Goal: Task Accomplishment & Management: Manage account settings

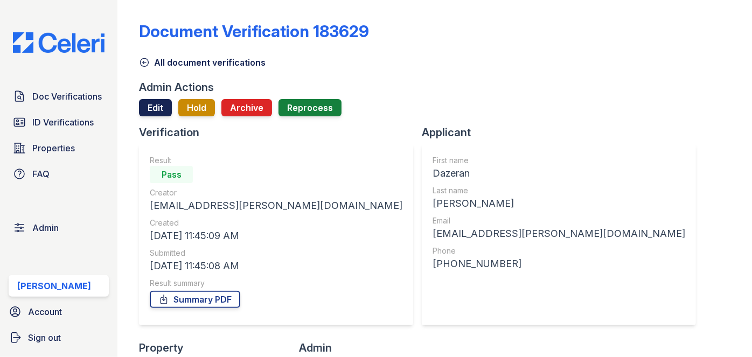
click at [151, 104] on link "Edit" at bounding box center [155, 107] width 33 height 17
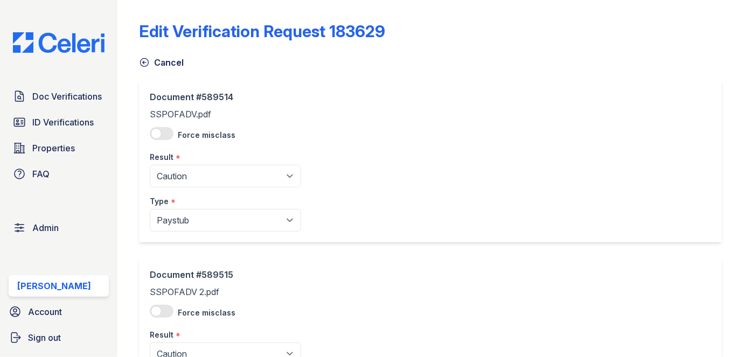
scroll to position [147, 0]
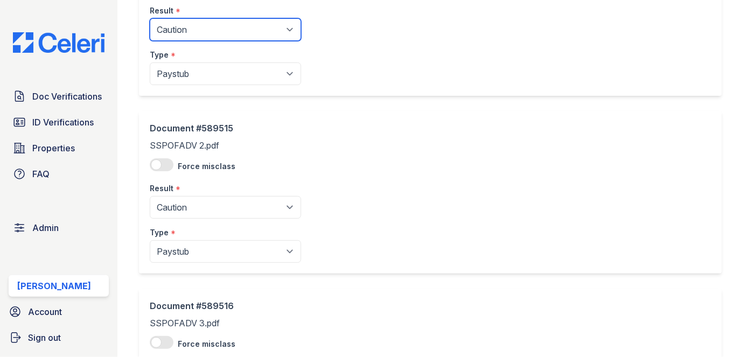
click at [206, 26] on select "Pending Sent Started Processing Pass Fail Caution Error N/A" at bounding box center [225, 29] width 151 height 23
select select "pass"
click at [150, 18] on select "Pending Sent Started Processing Pass Fail Caution Error N/A" at bounding box center [225, 29] width 151 height 23
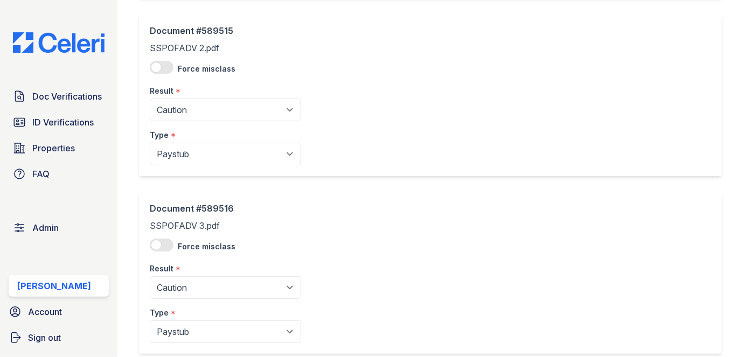
scroll to position [245, 0]
click at [189, 116] on select "Pending Sent Started Processing Pass Fail Caution Error N/A" at bounding box center [225, 109] width 151 height 23
select select "pass"
click at [150, 98] on select "Pending Sent Started Processing Pass Fail Caution Error N/A" at bounding box center [225, 109] width 151 height 23
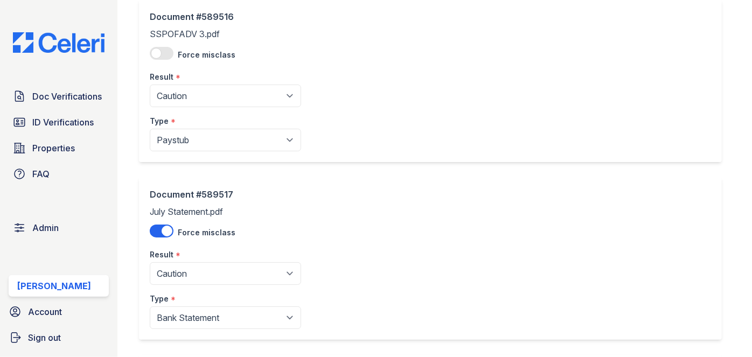
scroll to position [441, 0]
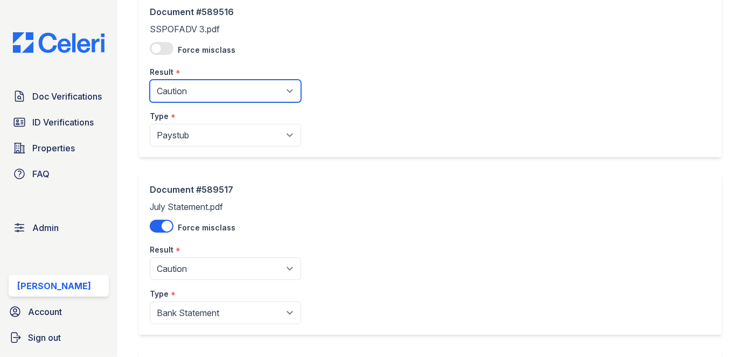
click at [181, 91] on select "Pending Sent Started Processing Pass Fail Caution Error N/A" at bounding box center [225, 91] width 151 height 23
select select "pass"
click at [150, 80] on select "Pending Sent Started Processing Pass Fail Caution Error N/A" at bounding box center [225, 91] width 151 height 23
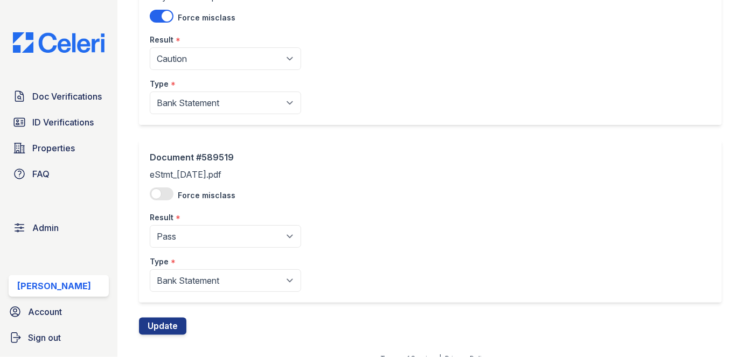
scroll to position [841, 0]
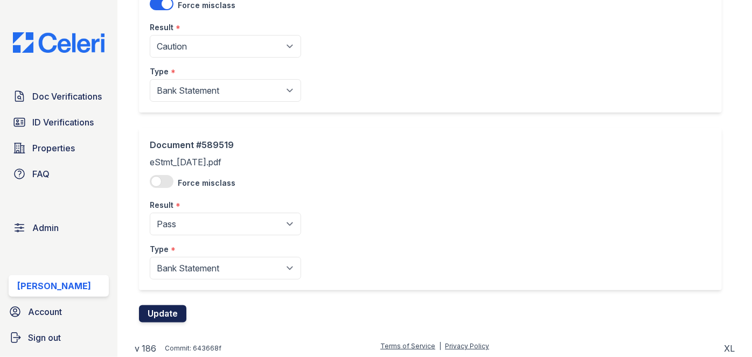
click at [178, 305] on button "Update" at bounding box center [162, 313] width 47 height 17
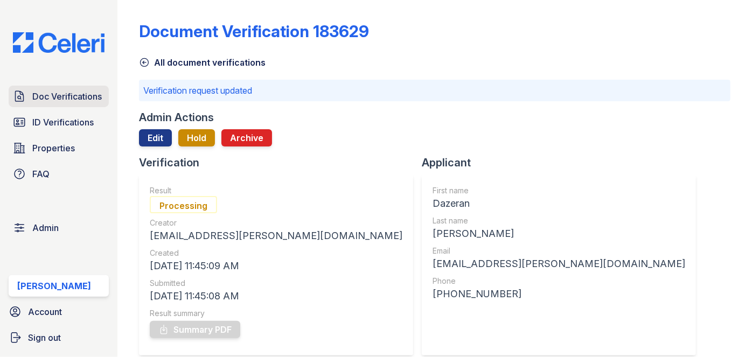
click at [83, 88] on link "Doc Verifications" at bounding box center [59, 97] width 100 height 22
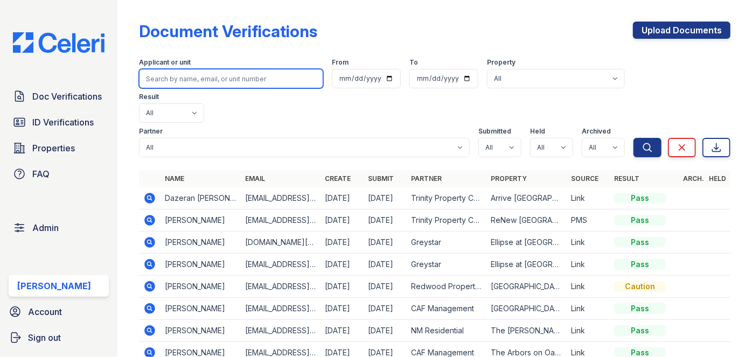
click at [190, 85] on input "search" at bounding box center [231, 78] width 184 height 19
paste input "Dametrius Henson"
type input "Dametrius Henson"
click at [634, 138] on button "Search" at bounding box center [648, 147] width 28 height 19
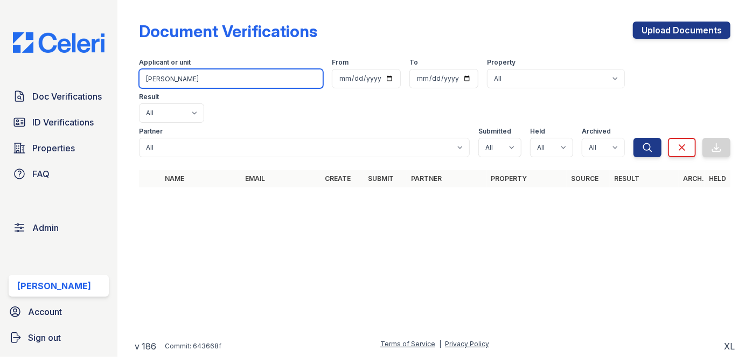
click at [191, 77] on input "Dametrius Henson" at bounding box center [231, 78] width 184 height 19
paste input "Gomarylandnavy24@yahoo.com"
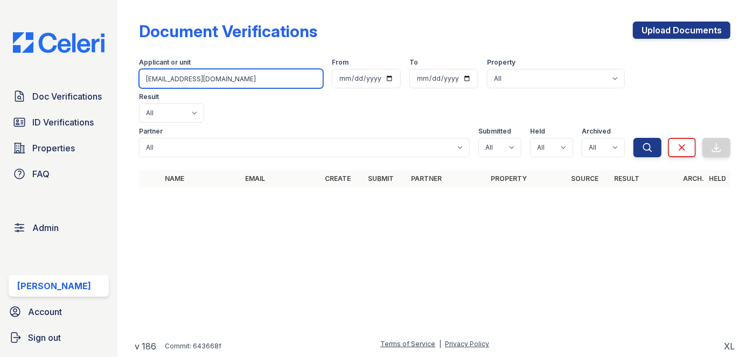
type input "Gomarylandnavy24@yahoo.com"
click at [634, 138] on button "Search" at bounding box center [648, 147] width 28 height 19
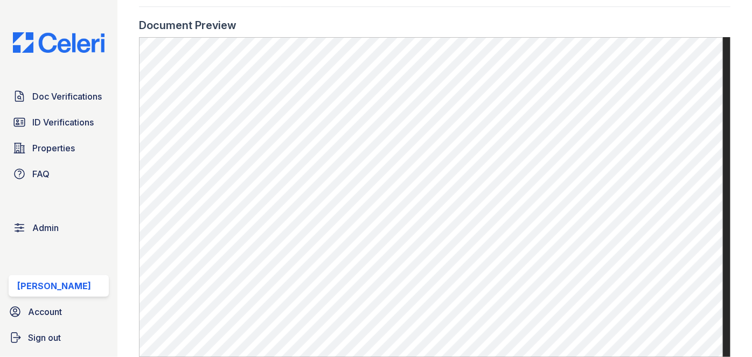
scroll to position [685, 0]
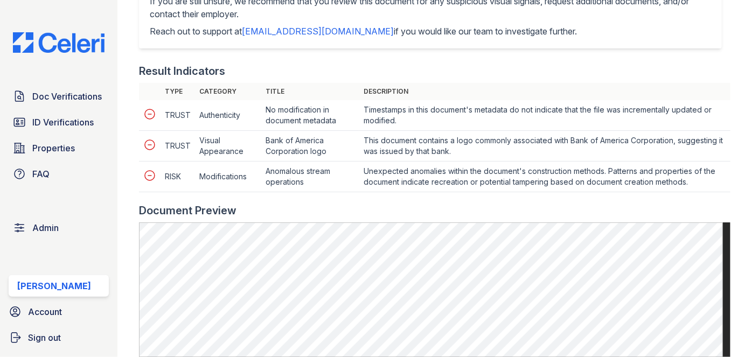
scroll to position [490, 0]
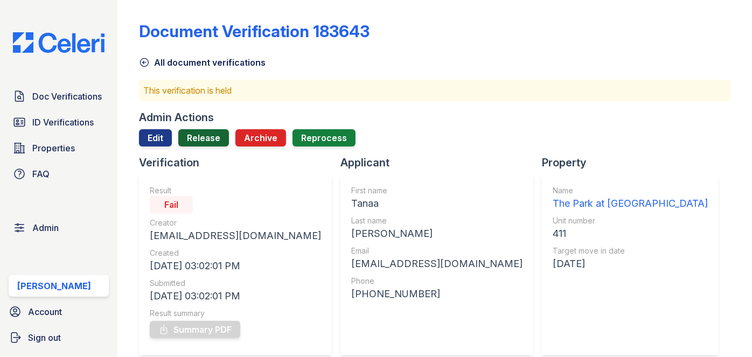
click at [197, 141] on link "Release" at bounding box center [203, 137] width 51 height 17
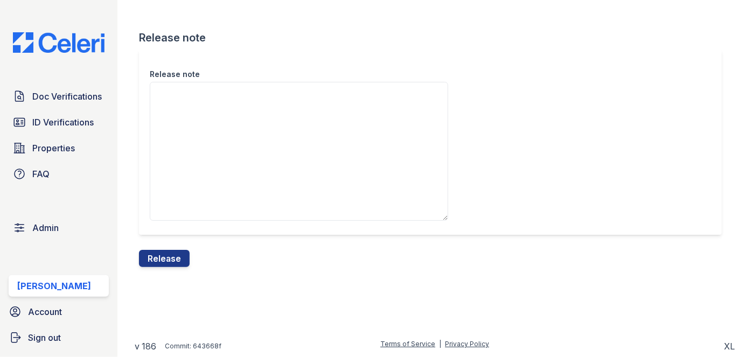
click at [173, 249] on div "Release note" at bounding box center [435, 150] width 592 height 200
click at [170, 256] on button "Release" at bounding box center [164, 258] width 51 height 17
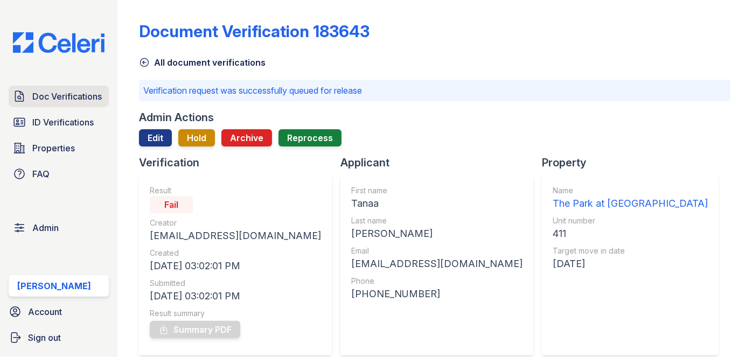
click at [79, 91] on span "Doc Verifications" at bounding box center [66, 96] width 69 height 13
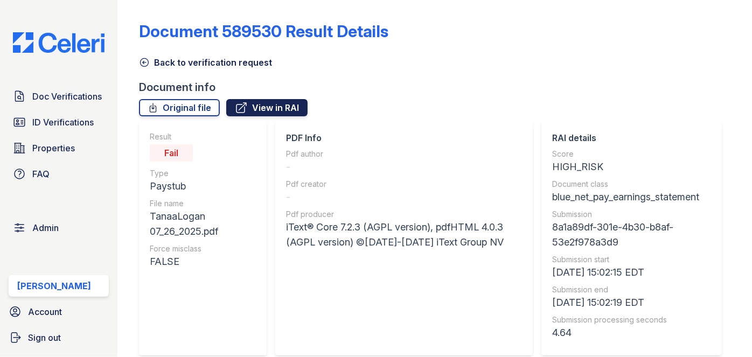
click at [297, 115] on link "View in RAI" at bounding box center [266, 107] width 81 height 17
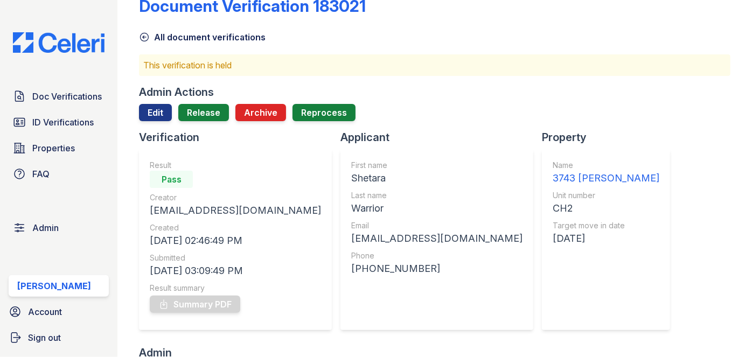
scroll to position [22, 0]
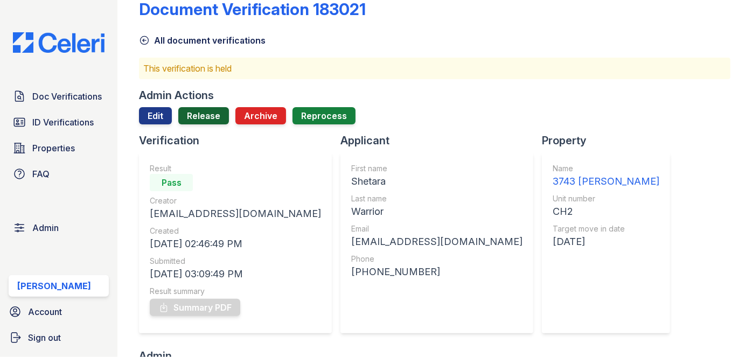
click at [208, 114] on link "Release" at bounding box center [203, 115] width 51 height 17
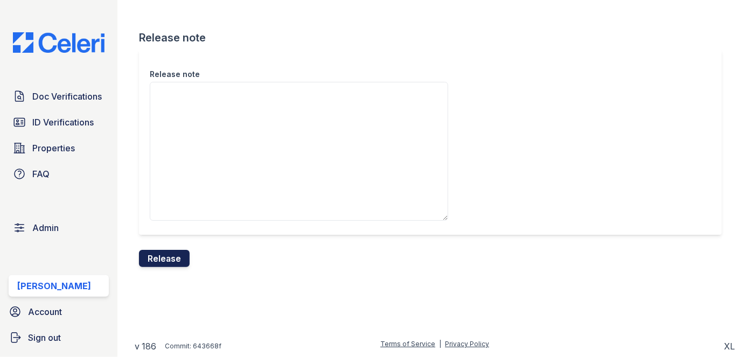
click at [173, 257] on button "Release" at bounding box center [164, 258] width 51 height 17
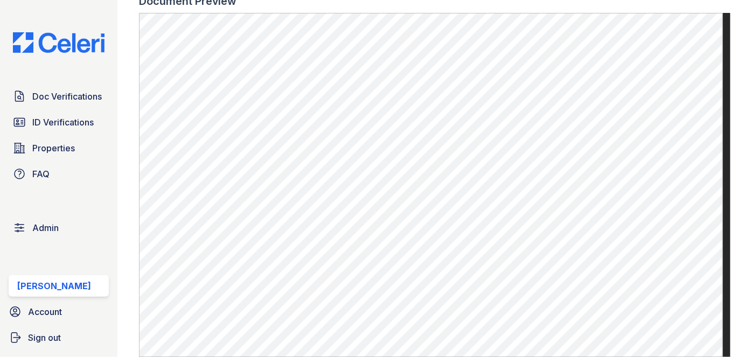
scroll to position [634, 0]
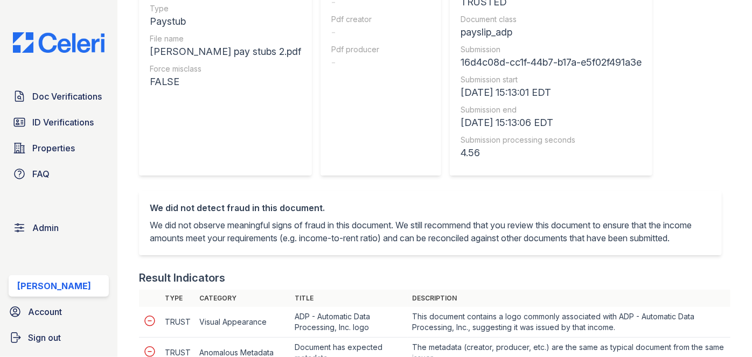
scroll to position [108, 0]
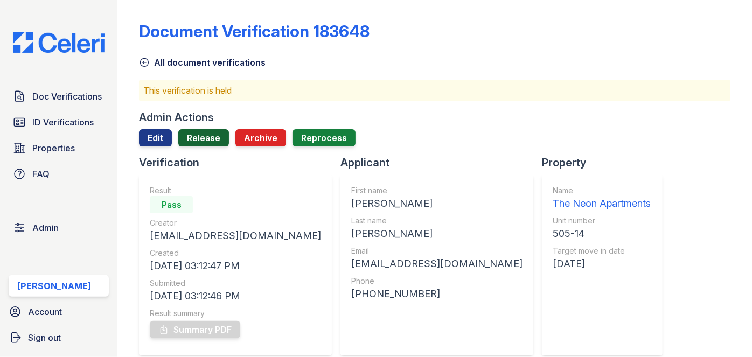
click at [205, 129] on link "Release" at bounding box center [203, 137] width 51 height 17
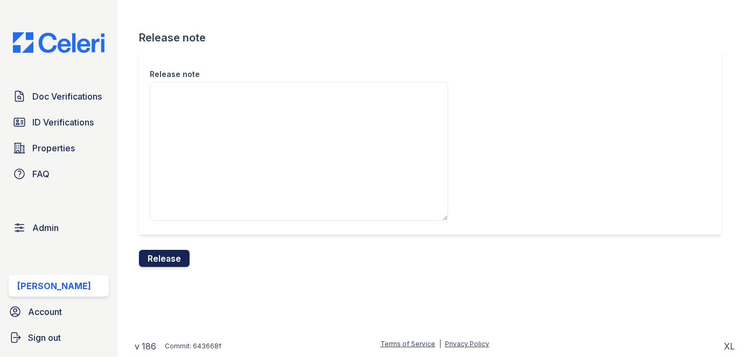
click at [174, 261] on button "Release" at bounding box center [164, 258] width 51 height 17
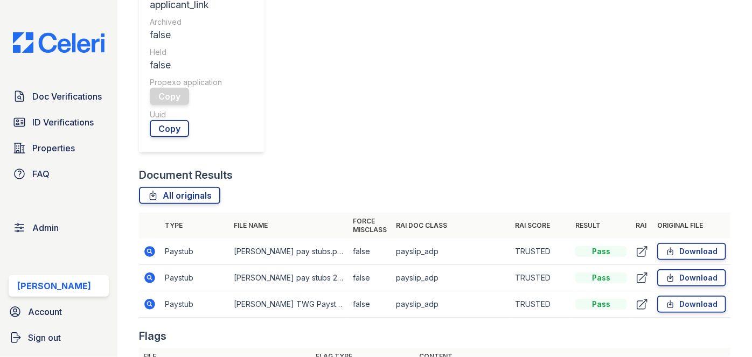
scroll to position [502, 0]
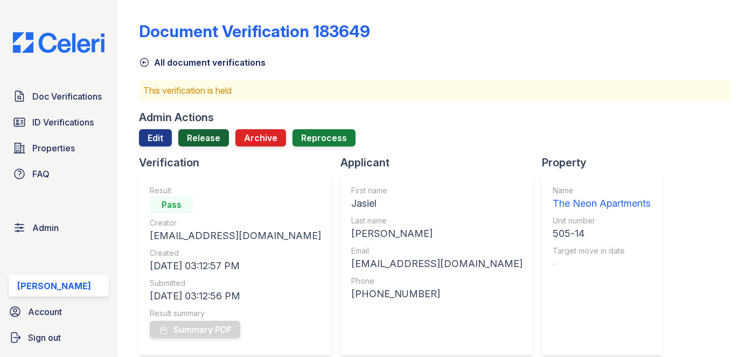
click at [195, 137] on link "Release" at bounding box center [203, 137] width 51 height 17
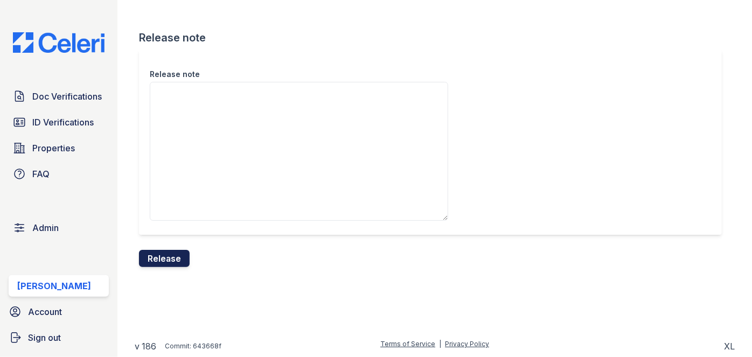
click at [176, 254] on button "Release" at bounding box center [164, 258] width 51 height 17
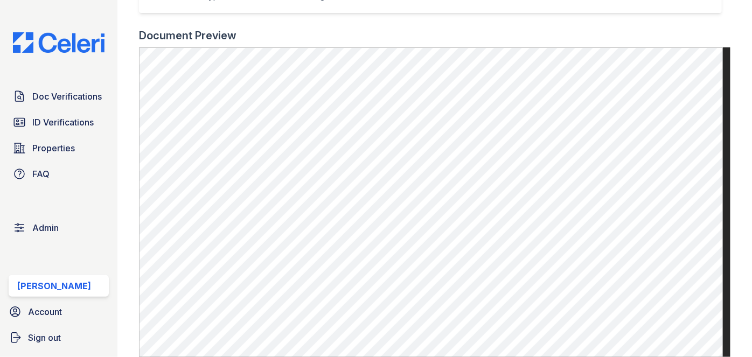
scroll to position [352, 0]
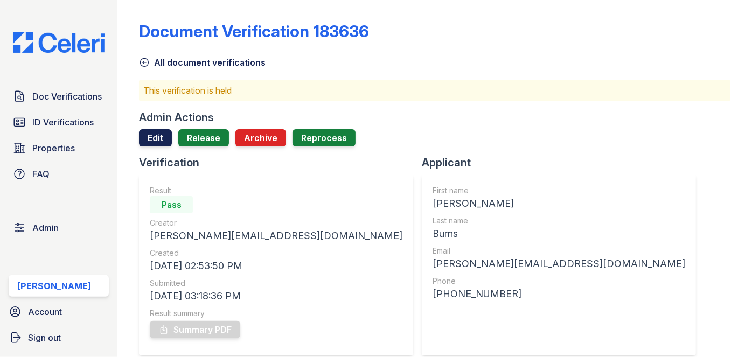
click at [152, 142] on link "Edit" at bounding box center [155, 137] width 33 height 17
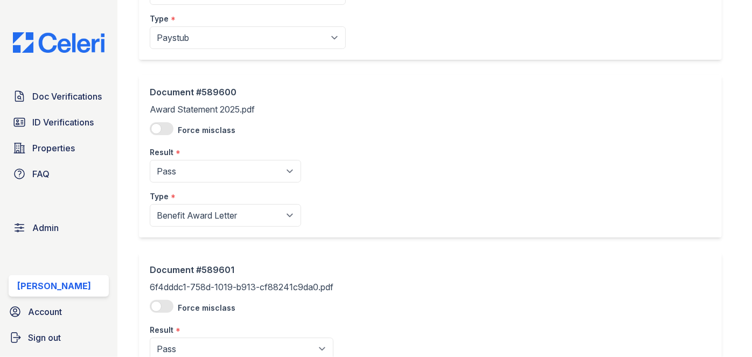
scroll to position [745, 0]
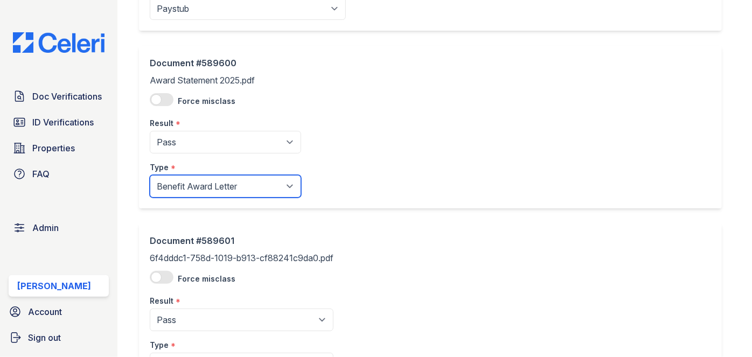
click at [235, 190] on select "Paystub Bank Statement Offer Letter Tax Documents Benefit Award Letter Investme…" at bounding box center [225, 186] width 151 height 23
select select "other"
click at [150, 175] on select "Paystub Bank Statement Offer Letter Tax Documents Benefit Award Letter Investme…" at bounding box center [225, 186] width 151 height 23
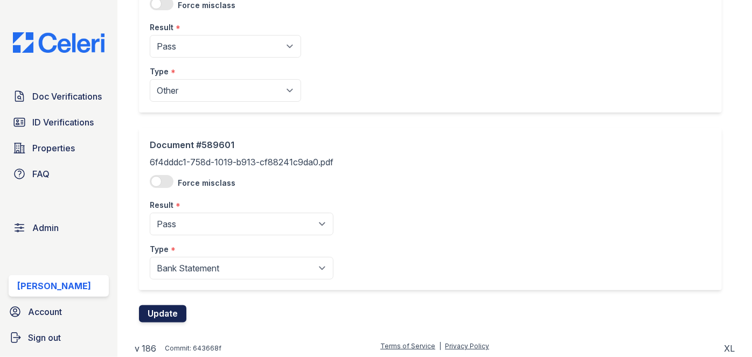
click at [162, 311] on button "Update" at bounding box center [162, 313] width 47 height 17
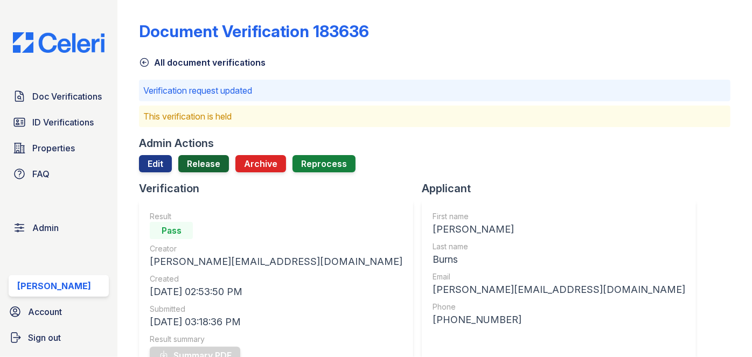
click at [208, 161] on link "Release" at bounding box center [203, 163] width 51 height 17
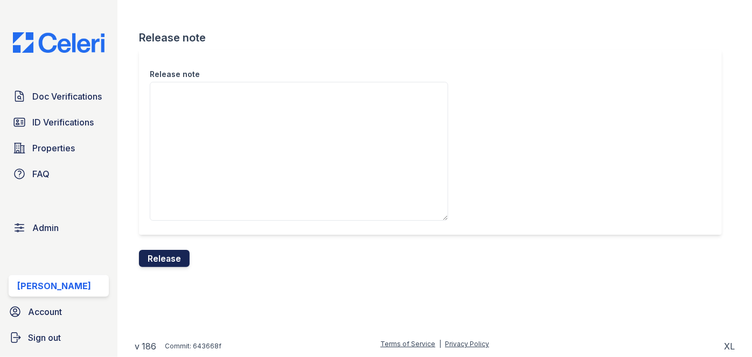
click at [170, 261] on button "Release" at bounding box center [164, 258] width 51 height 17
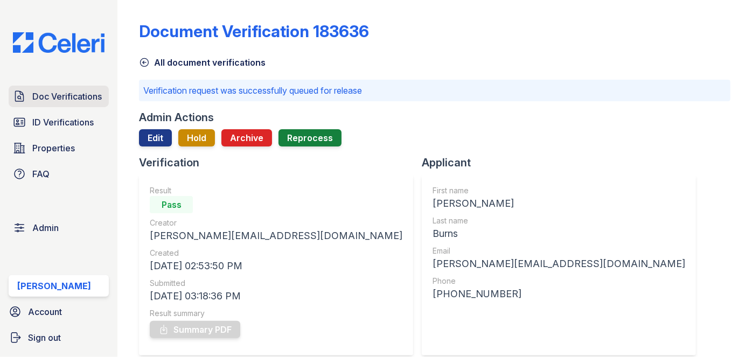
click at [43, 91] on span "Doc Verifications" at bounding box center [66, 96] width 69 height 13
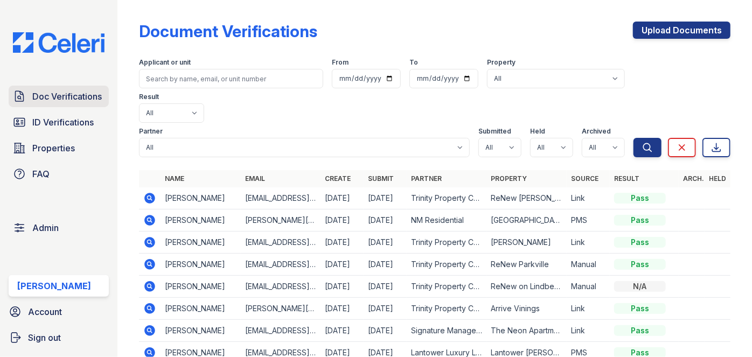
click at [63, 88] on link "Doc Verifications" at bounding box center [59, 97] width 100 height 22
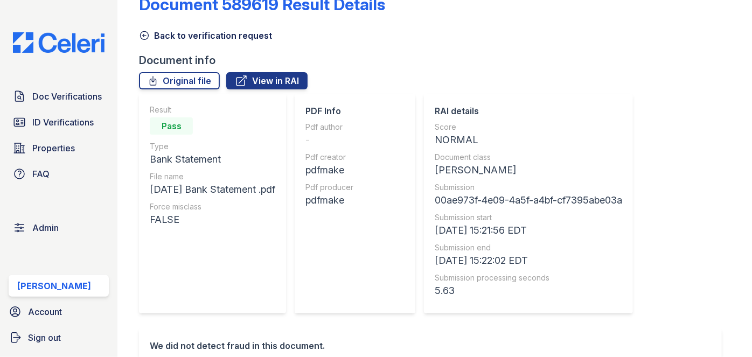
scroll to position [26, 0]
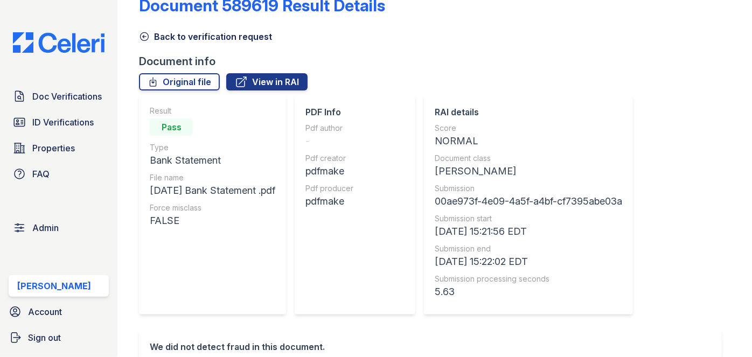
click at [146, 39] on icon at bounding box center [144, 36] width 11 height 11
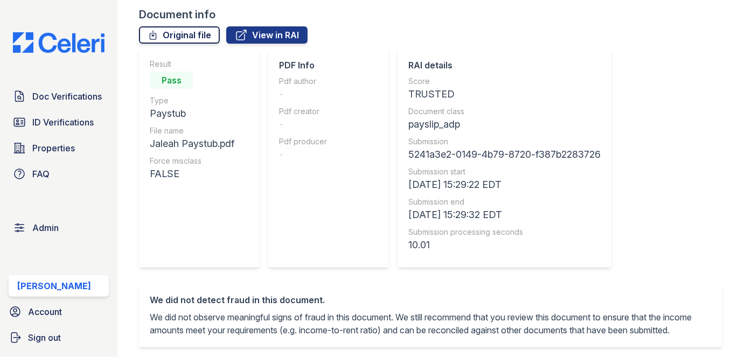
scroll to position [48, 0]
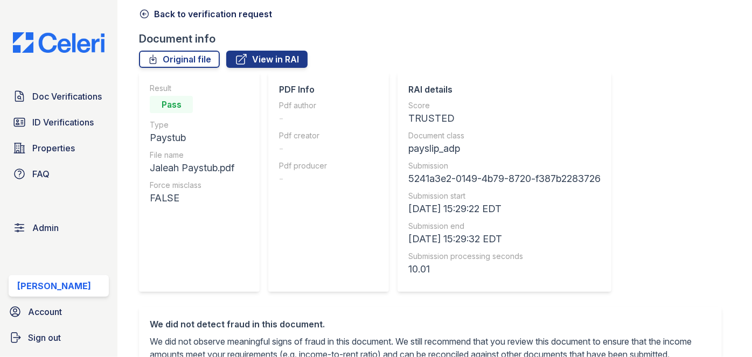
click at [144, 19] on link "Back to verification request" at bounding box center [205, 14] width 133 height 13
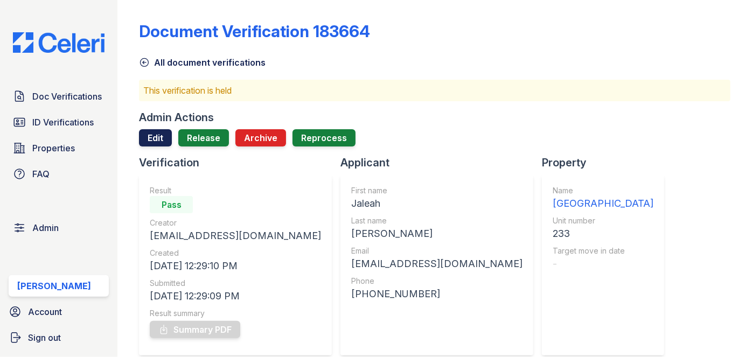
click at [161, 136] on link "Edit" at bounding box center [155, 137] width 33 height 17
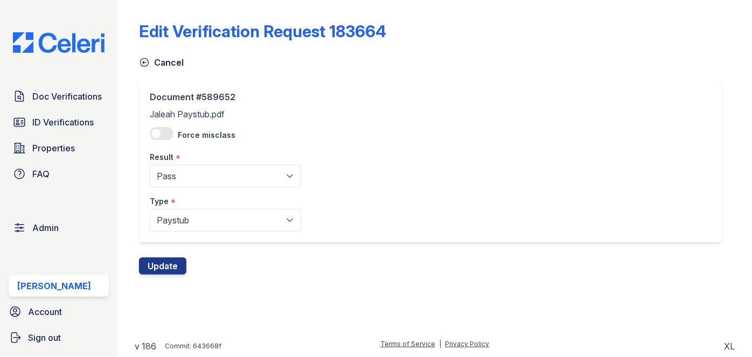
click at [139, 59] on icon at bounding box center [144, 62] width 11 height 11
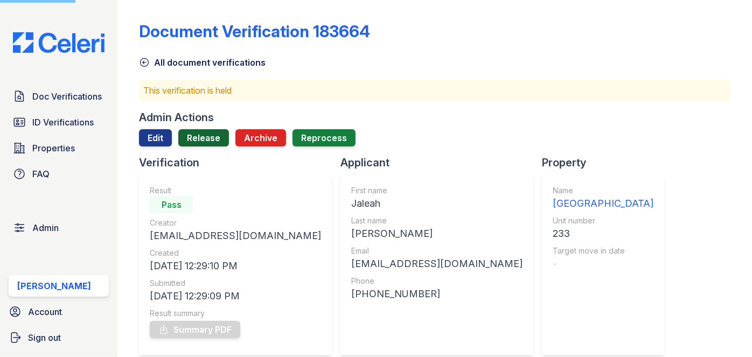
click at [198, 131] on link "Release" at bounding box center [203, 137] width 51 height 17
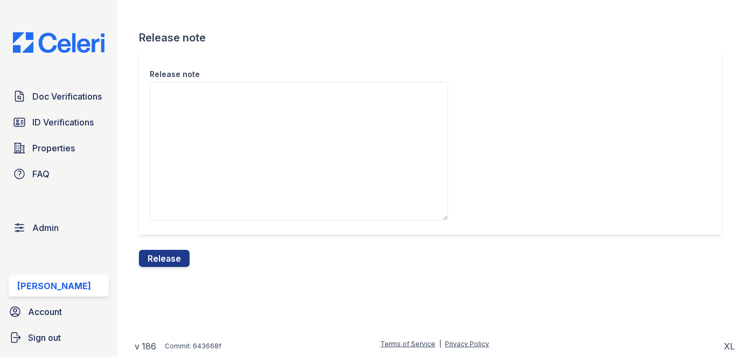
click at [179, 254] on button "Release" at bounding box center [164, 258] width 51 height 17
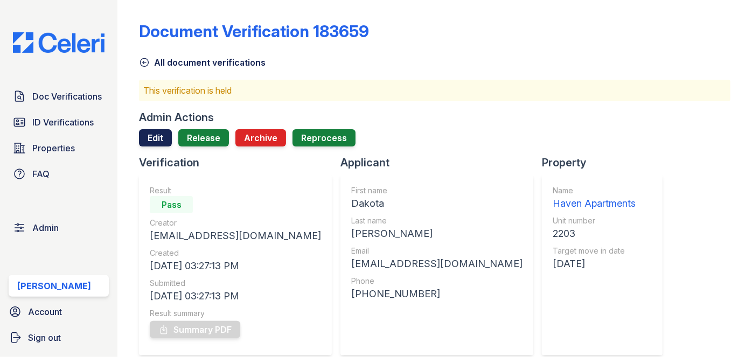
click at [162, 136] on link "Edit" at bounding box center [155, 137] width 33 height 17
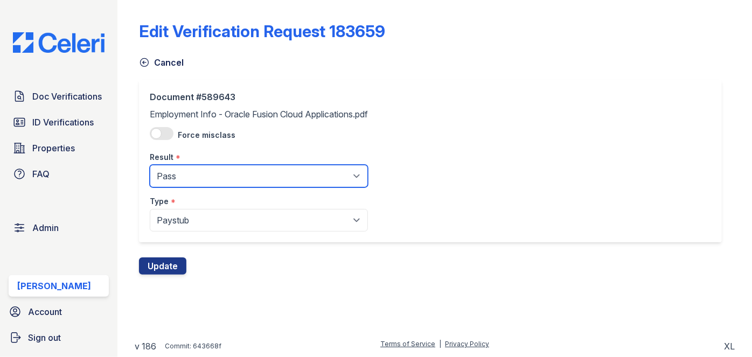
click at [194, 184] on select "Pending Sent Started Processing Pass Fail Caution Error N/A" at bounding box center [259, 176] width 218 height 23
select select "caution"
click at [150, 165] on select "Pending Sent Started Processing Pass Fail Caution Error N/A" at bounding box center [259, 176] width 218 height 23
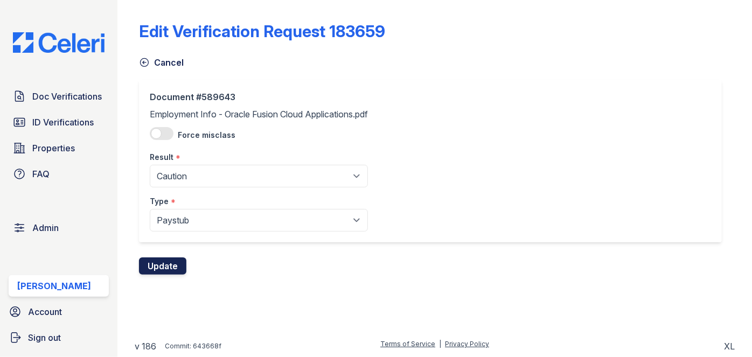
click at [173, 263] on button "Update" at bounding box center [162, 266] width 47 height 17
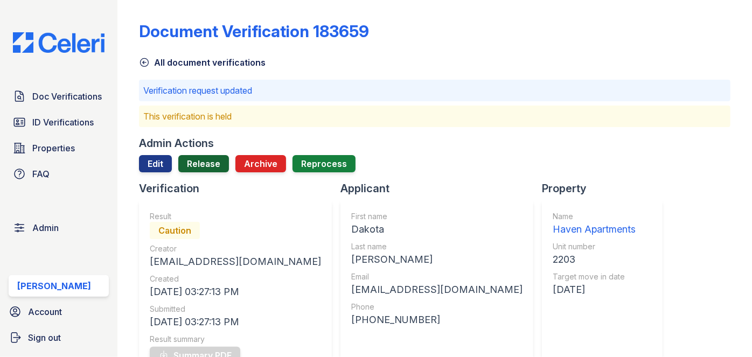
click at [199, 157] on link "Release" at bounding box center [203, 163] width 51 height 17
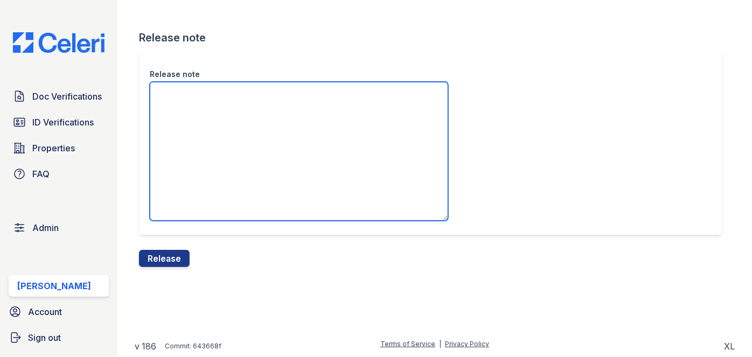
click at [200, 140] on textarea "Release note" at bounding box center [299, 151] width 298 height 139
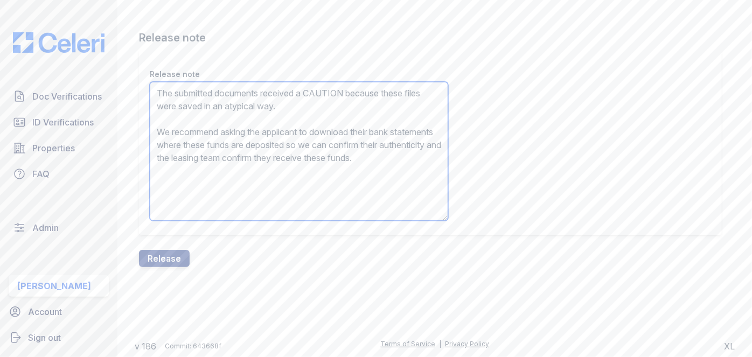
type textarea "The submitted documents received a CAUTION because these files were saved in an…"
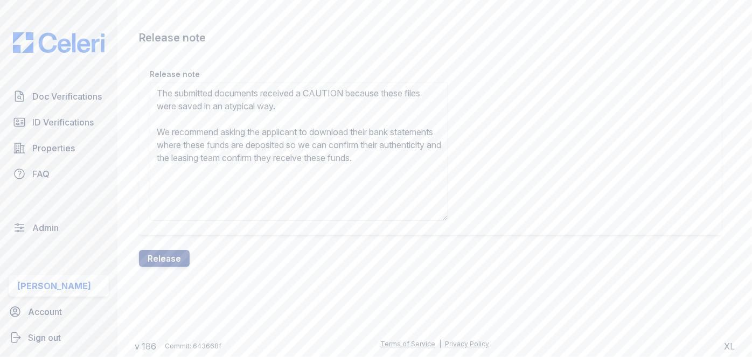
click at [173, 245] on div "Release note The submitted documents received a CAUTION because these files wer…" at bounding box center [435, 150] width 592 height 200
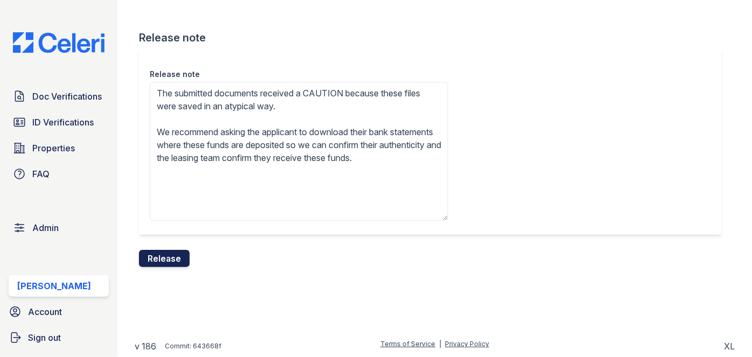
click at [176, 259] on button "Release" at bounding box center [164, 258] width 51 height 17
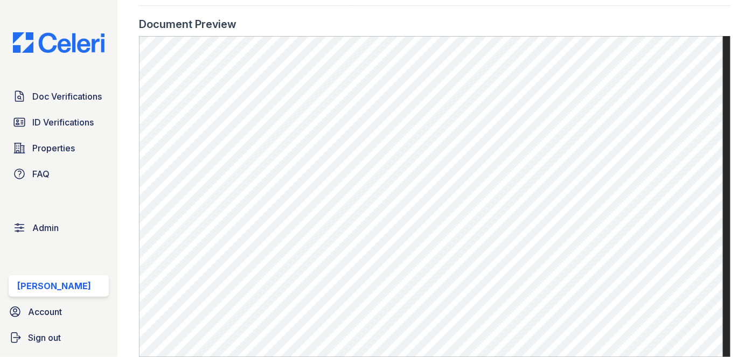
scroll to position [685, 0]
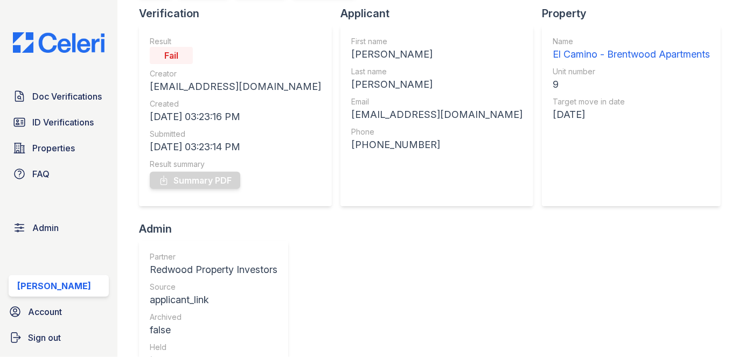
scroll to position [98, 0]
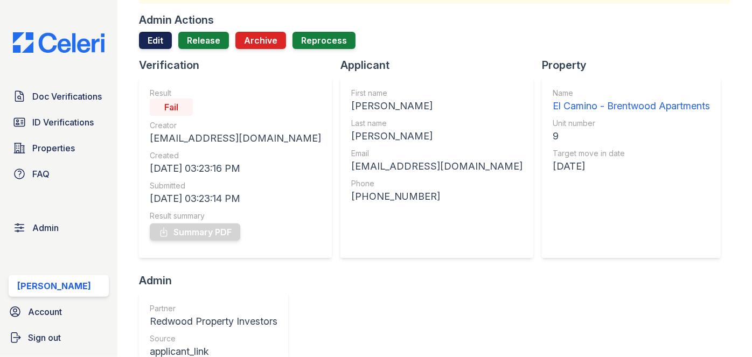
click at [151, 39] on link "Edit" at bounding box center [155, 40] width 33 height 17
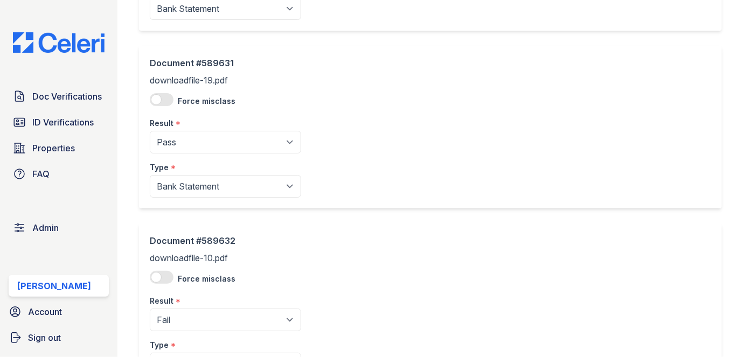
scroll to position [1906, 0]
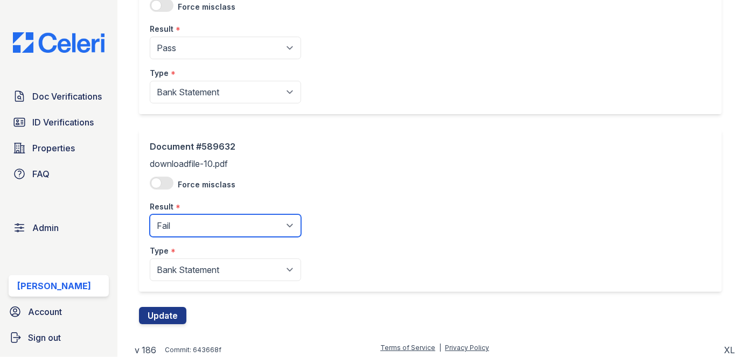
click at [184, 221] on select "Pending Sent Started Processing Pass Fail Caution Error N/A" at bounding box center [225, 225] width 151 height 23
select select "pass"
click at [150, 214] on select "Pending Sent Started Processing Pass Fail Caution Error N/A" at bounding box center [225, 225] width 151 height 23
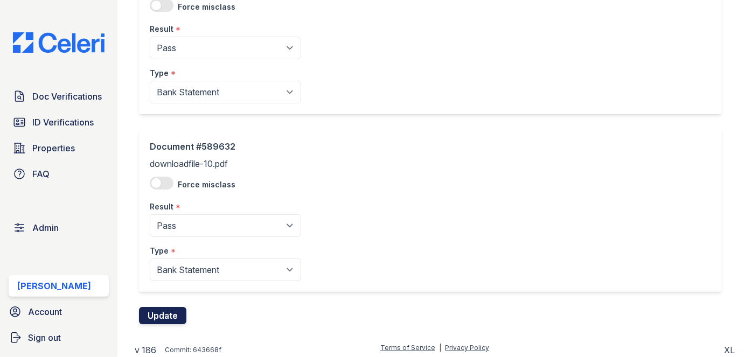
click at [169, 309] on button "Update" at bounding box center [162, 315] width 47 height 17
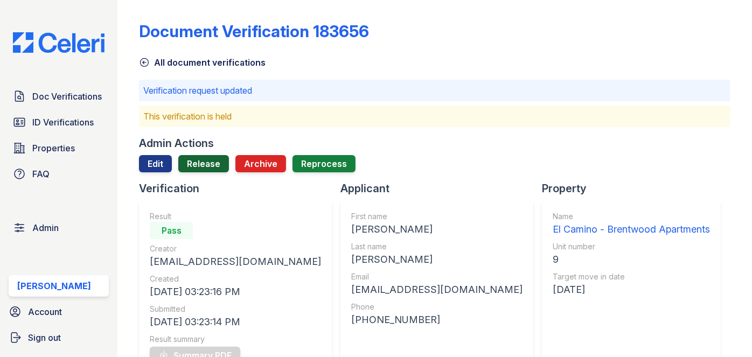
click at [207, 163] on link "Release" at bounding box center [203, 163] width 51 height 17
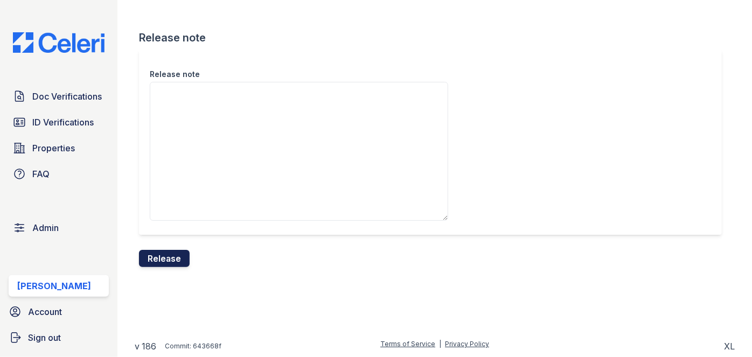
click at [173, 254] on button "Release" at bounding box center [164, 258] width 51 height 17
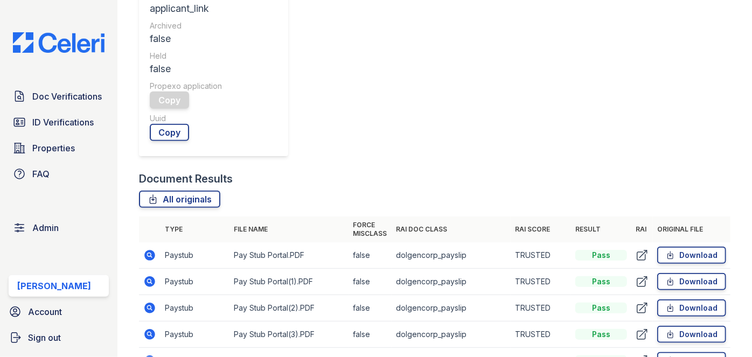
scroll to position [636, 0]
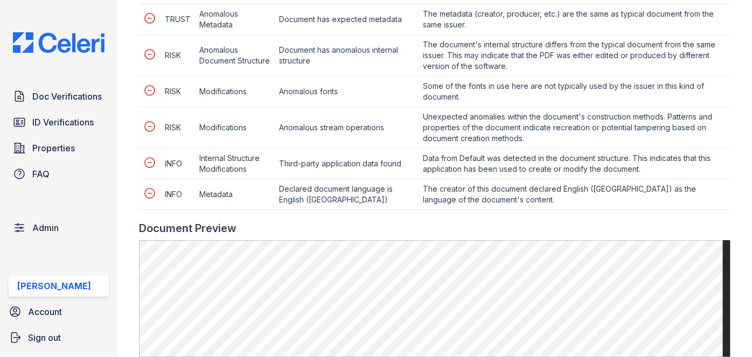
scroll to position [636, 0]
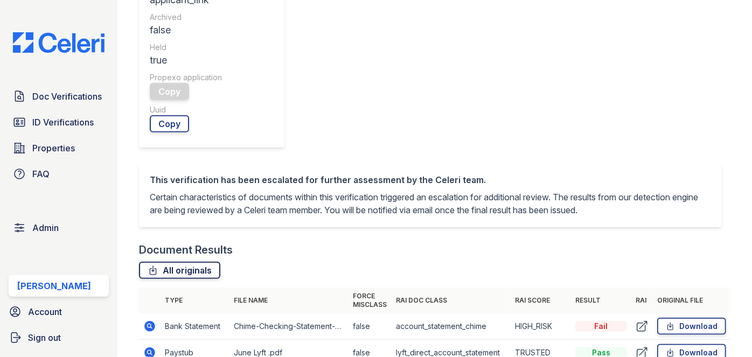
scroll to position [441, 0]
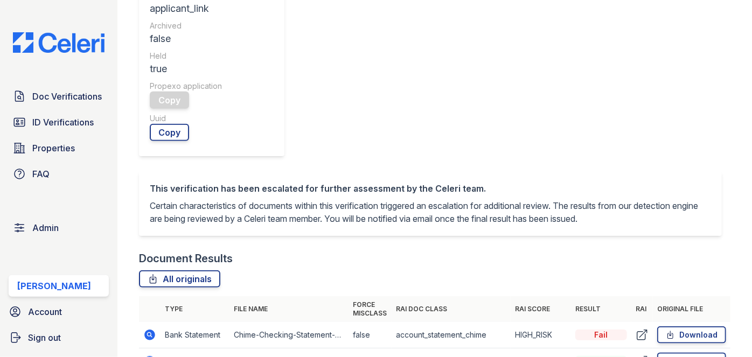
drag, startPoint x: 142, startPoint y: 118, endPoint x: 139, endPoint y: 94, distance: 23.9
click at [139, 296] on th at bounding box center [150, 309] width 22 height 26
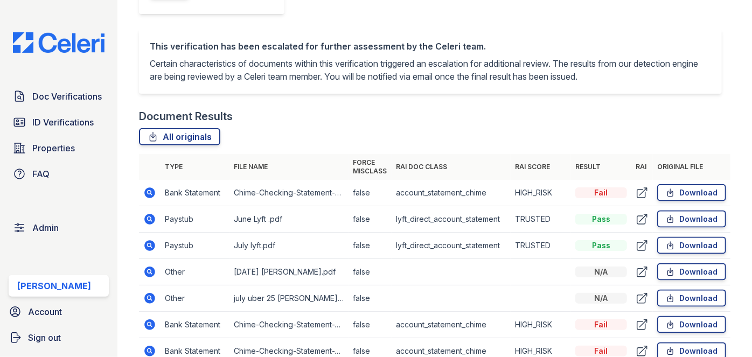
scroll to position [587, 0]
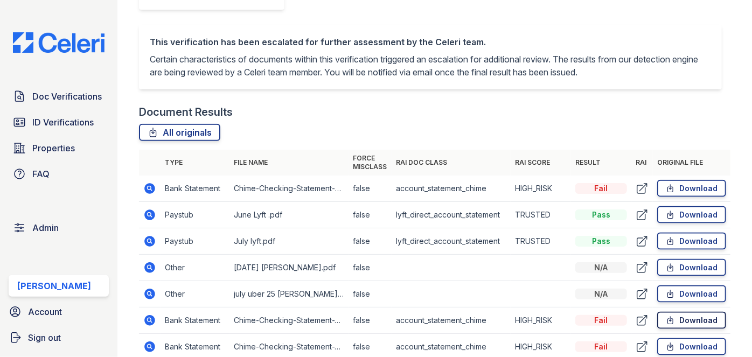
click at [704, 312] on link "Download" at bounding box center [691, 320] width 69 height 17
click at [700, 338] on link "Download" at bounding box center [691, 346] width 69 height 17
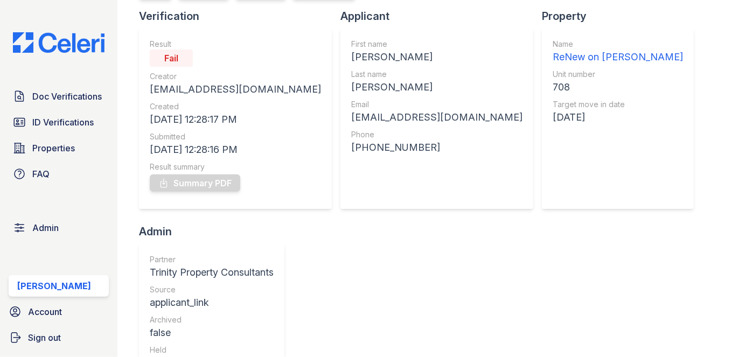
scroll to position [0, 0]
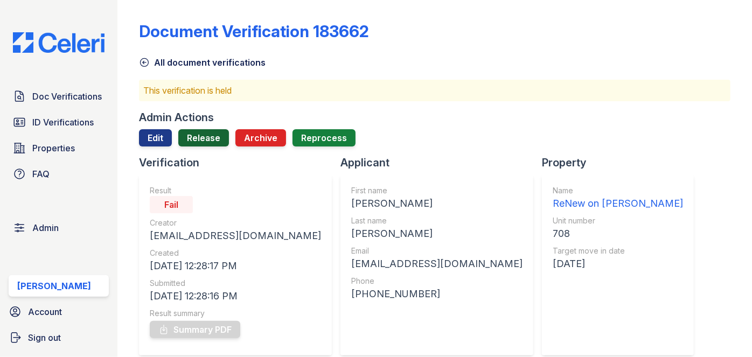
click at [216, 138] on link "Release" at bounding box center [203, 137] width 51 height 17
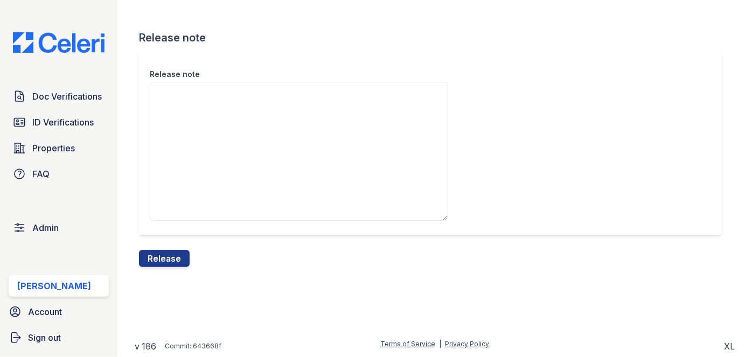
click at [184, 260] on button "Release" at bounding box center [164, 258] width 51 height 17
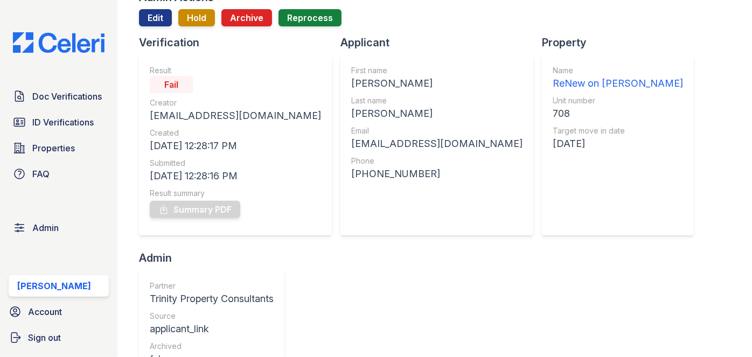
scroll to position [196, 0]
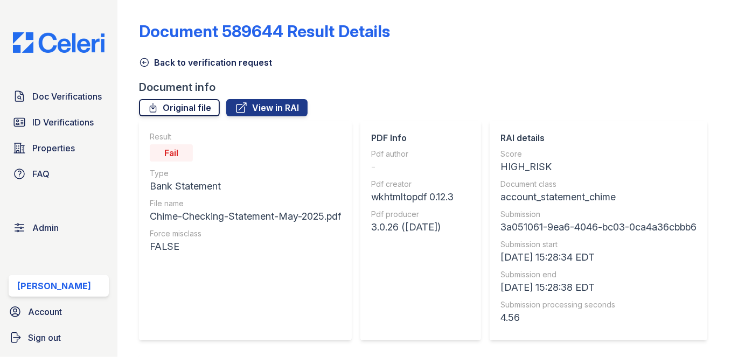
click at [190, 107] on link "Original file" at bounding box center [179, 107] width 81 height 17
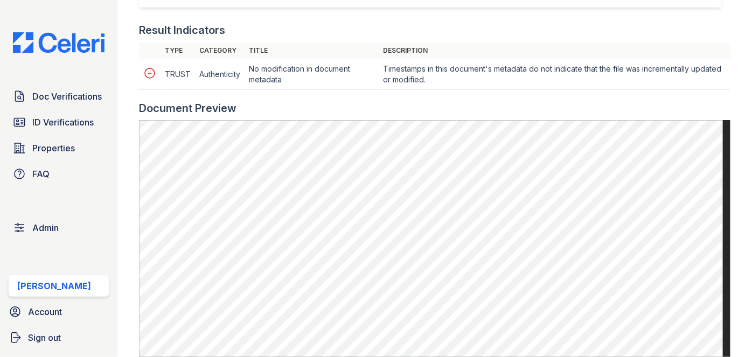
scroll to position [490, 0]
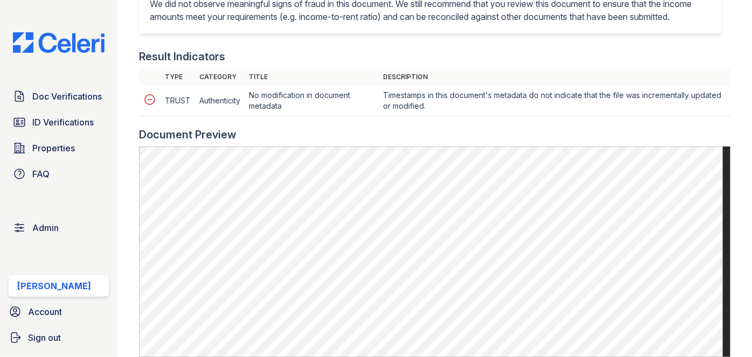
scroll to position [490, 0]
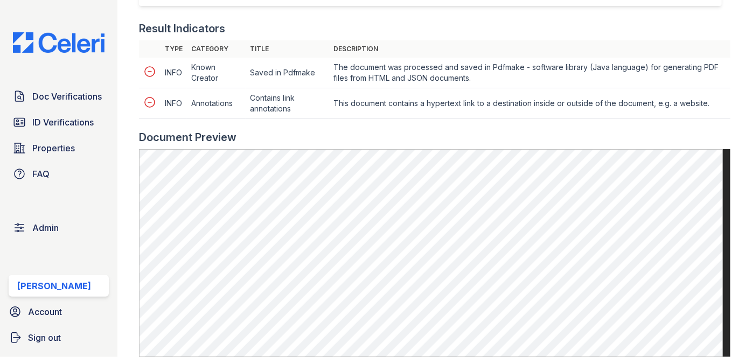
scroll to position [490, 0]
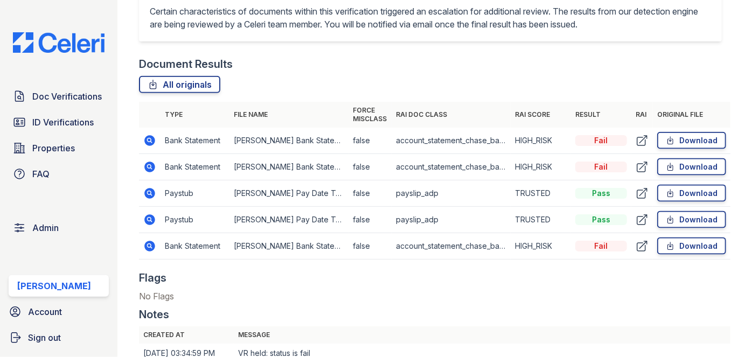
scroll to position [636, 0]
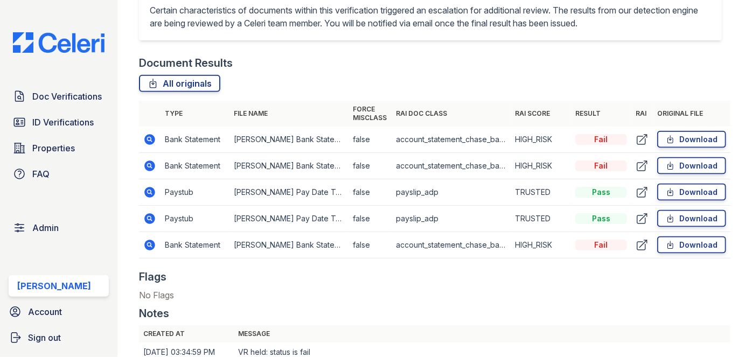
drag, startPoint x: 148, startPoint y: 138, endPoint x: 164, endPoint y: 144, distance: 16.5
click at [164, 144] on td "Bank Statement" at bounding box center [195, 140] width 69 height 26
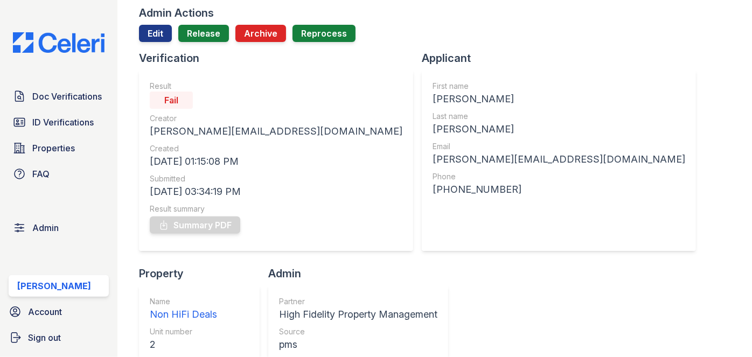
scroll to position [0, 0]
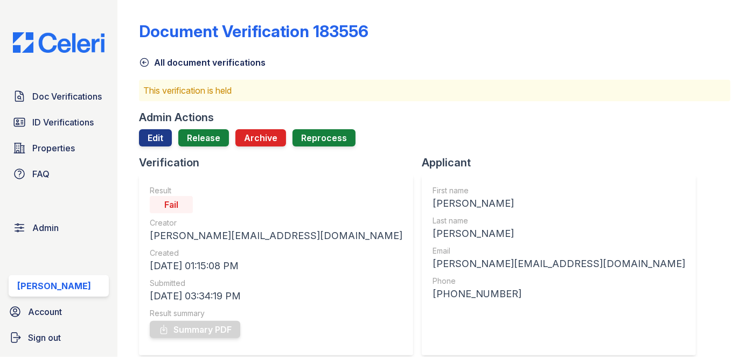
click at [85, 9] on div "Doc Verifications ID Verifications Properties FAQ Admin Darija Dedic Account Si…" at bounding box center [58, 178] width 117 height 357
click at [161, 143] on link "Edit" at bounding box center [155, 137] width 33 height 17
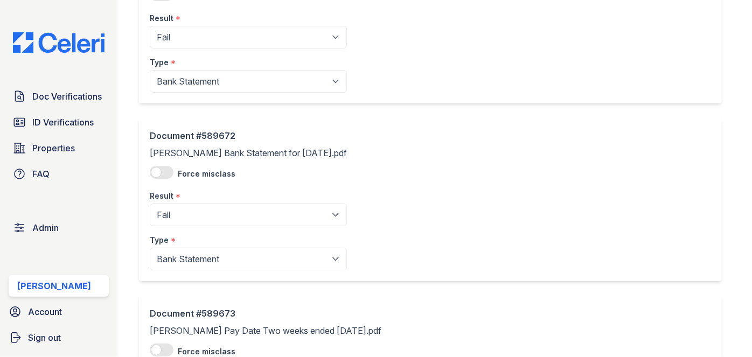
scroll to position [147, 0]
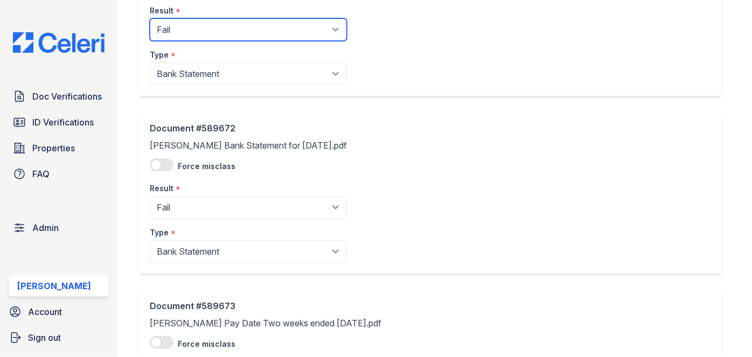
click at [215, 33] on select "Pending Sent Started Processing Pass Fail Caution Error N/A" at bounding box center [248, 29] width 197 height 23
click at [192, 23] on select "Pending Sent Started Processing Pass Fail Caution Error N/A" at bounding box center [248, 29] width 197 height 23
select select "pass"
click at [150, 18] on select "Pending Sent Started Processing Pass Fail Caution Error N/A" at bounding box center [248, 29] width 197 height 23
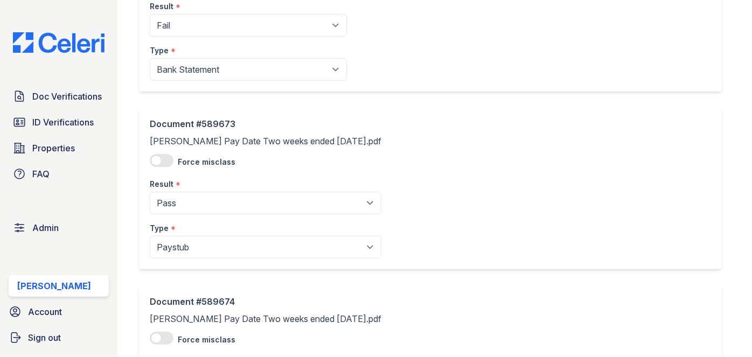
scroll to position [343, 0]
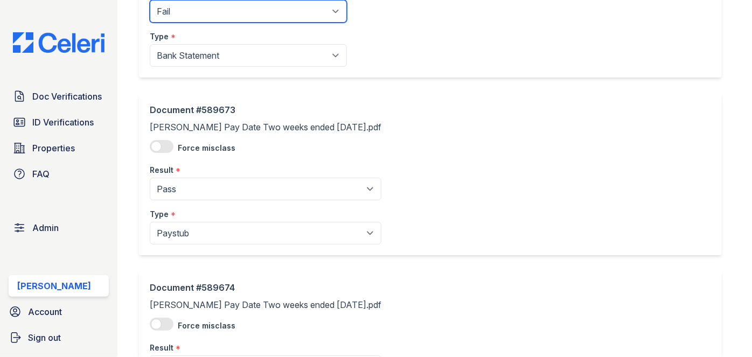
click at [190, 8] on select "Pending Sent Started Processing Pass Fail Caution Error N/A" at bounding box center [248, 11] width 197 height 23
select select "pass"
click at [150, 0] on select "Pending Sent Started Processing Pass Fail Caution Error N/A" at bounding box center [248, 11] width 197 height 23
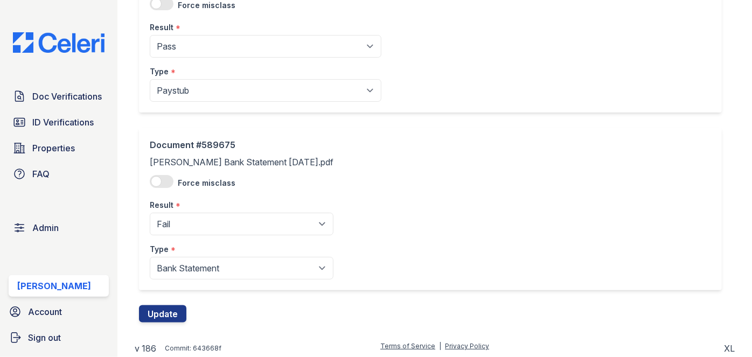
scroll to position [664, 0]
click at [184, 222] on select "Pending Sent Started Processing Pass Fail Caution Error N/A" at bounding box center [242, 223] width 184 height 23
select select "pass"
click at [150, 212] on select "Pending Sent Started Processing Pass Fail Caution Error N/A" at bounding box center [242, 223] width 184 height 23
click at [181, 311] on button "Update" at bounding box center [162, 313] width 47 height 17
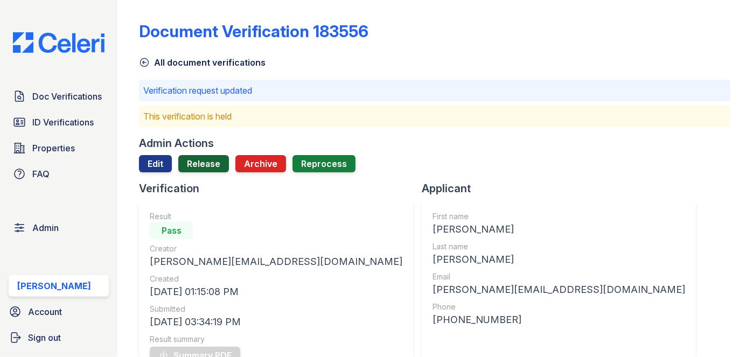
click at [207, 170] on link "Release" at bounding box center [203, 163] width 51 height 17
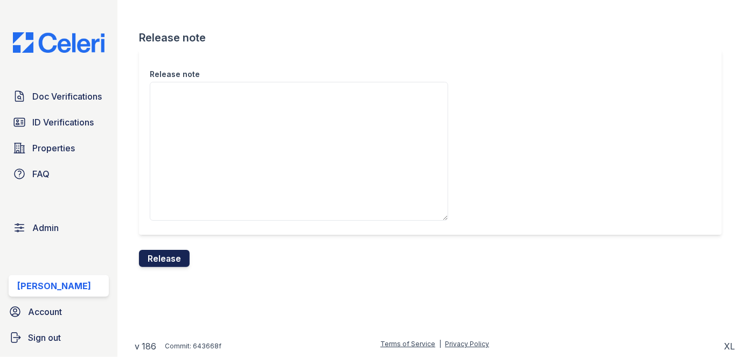
click at [186, 260] on button "Release" at bounding box center [164, 258] width 51 height 17
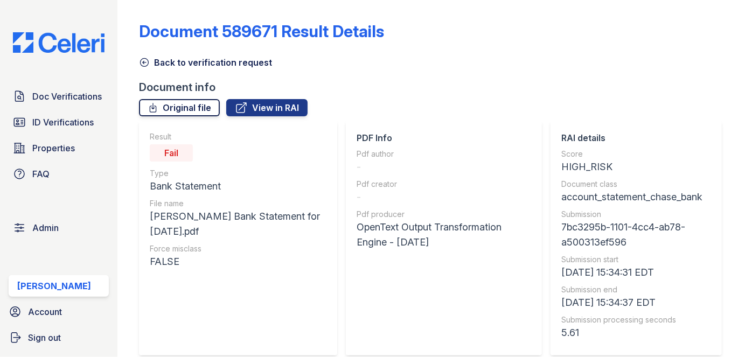
click at [191, 105] on link "Original file" at bounding box center [179, 107] width 81 height 17
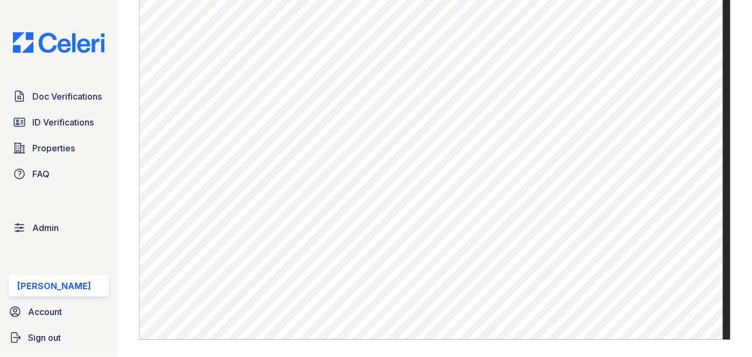
scroll to position [636, 0]
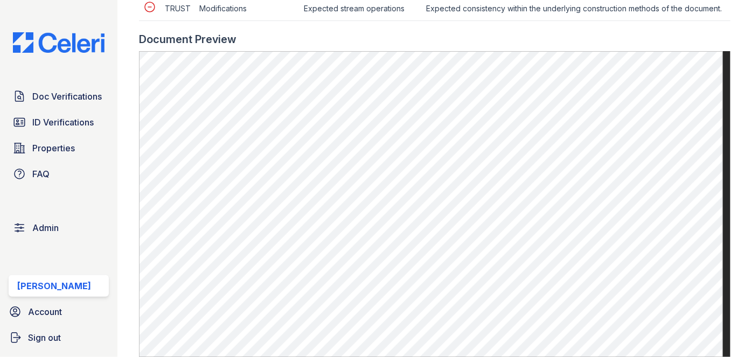
scroll to position [636, 0]
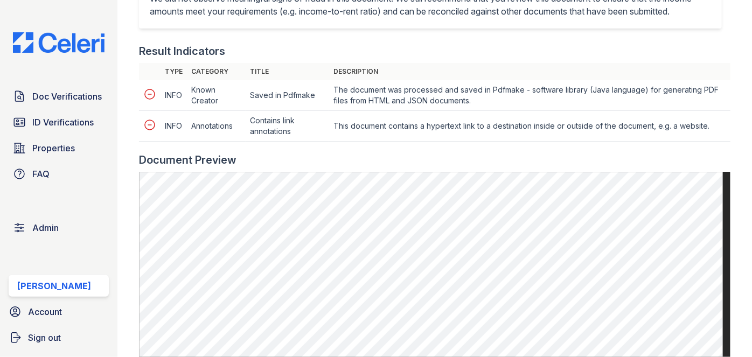
scroll to position [587, 0]
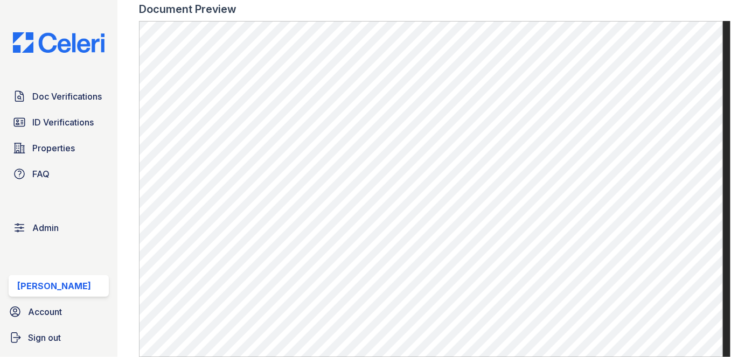
scroll to position [636, 0]
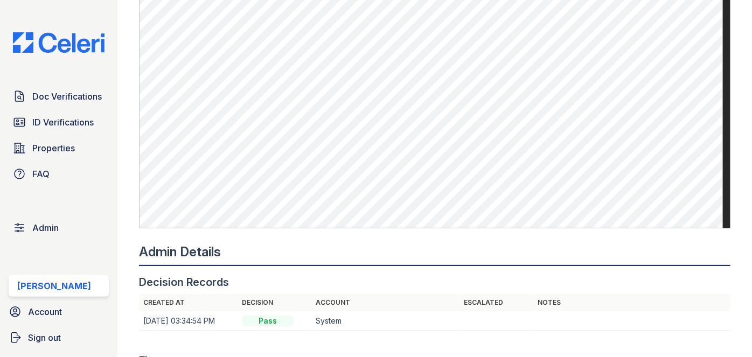
scroll to position [783, 0]
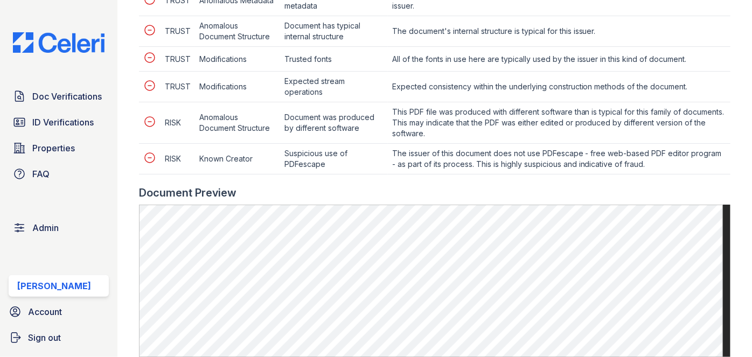
scroll to position [685, 0]
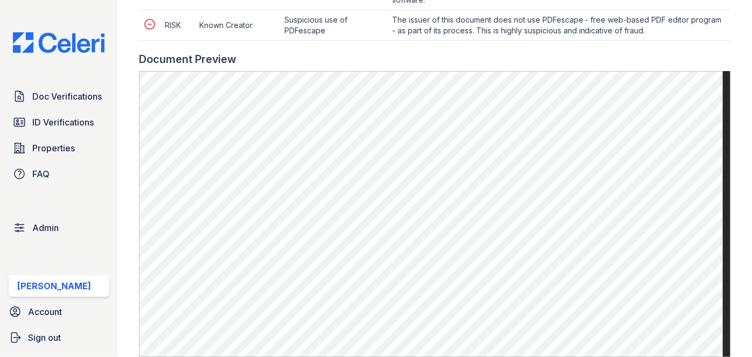
scroll to position [881, 0]
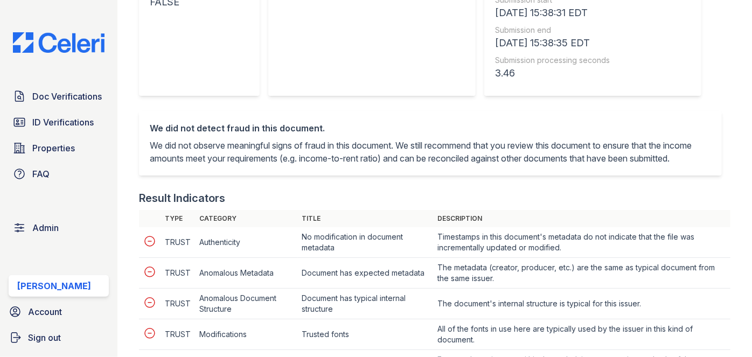
scroll to position [441, 0]
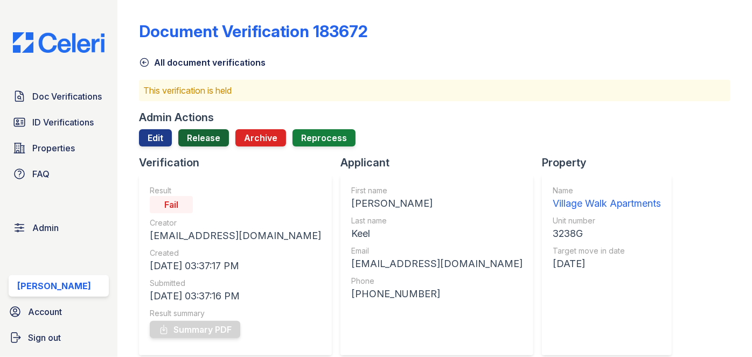
click at [205, 136] on link "Release" at bounding box center [203, 137] width 51 height 17
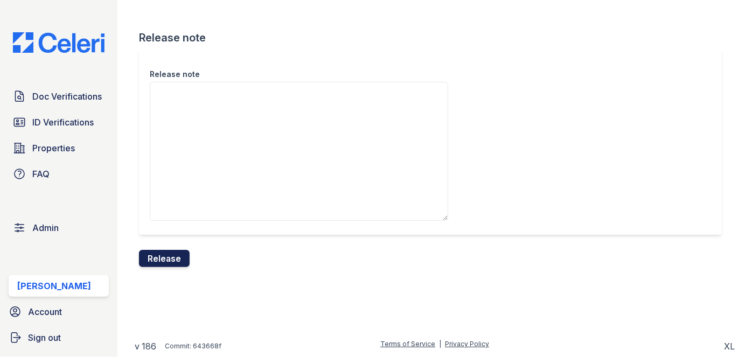
click at [168, 258] on button "Release" at bounding box center [164, 258] width 51 height 17
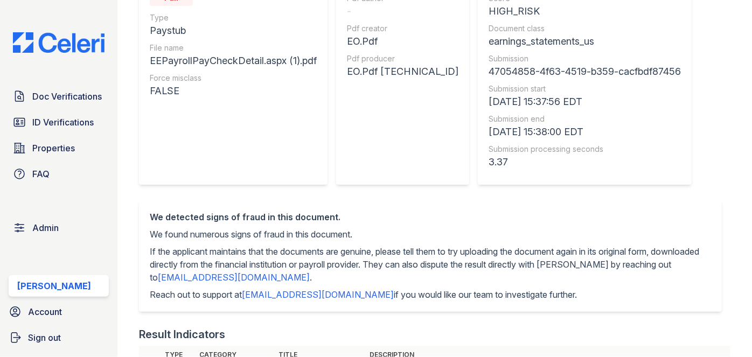
scroll to position [48, 0]
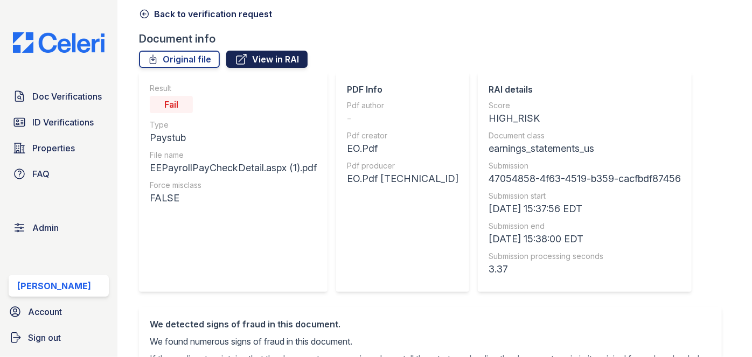
click at [254, 62] on link "View in RAI" at bounding box center [266, 59] width 81 height 17
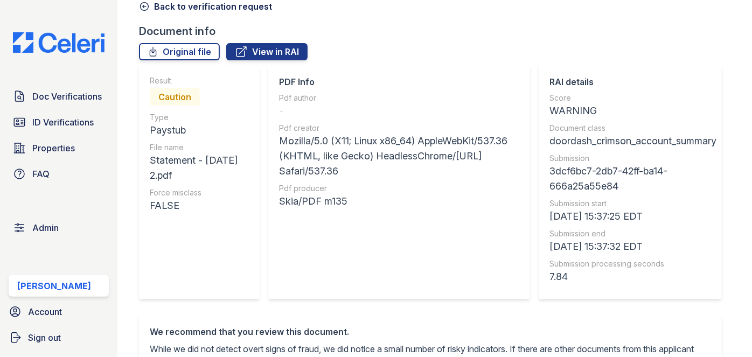
scroll to position [48, 0]
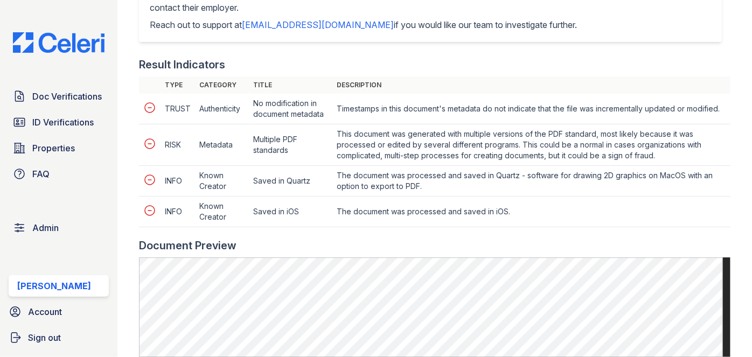
scroll to position [636, 0]
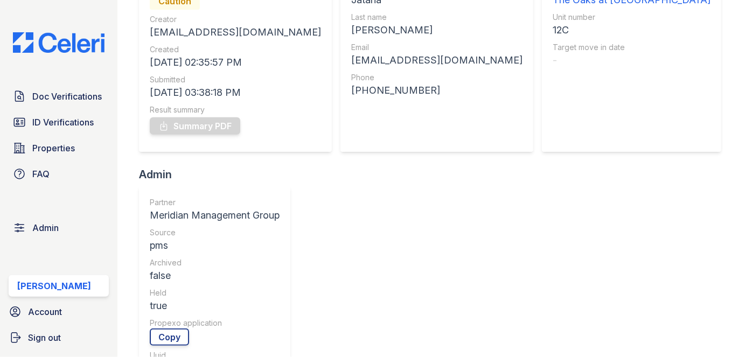
scroll to position [98, 0]
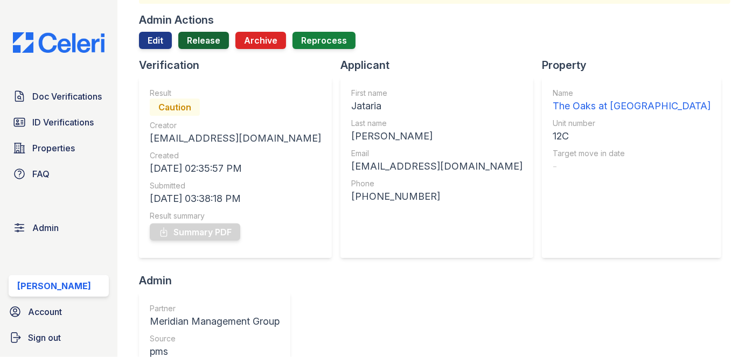
click at [199, 44] on link "Release" at bounding box center [203, 40] width 51 height 17
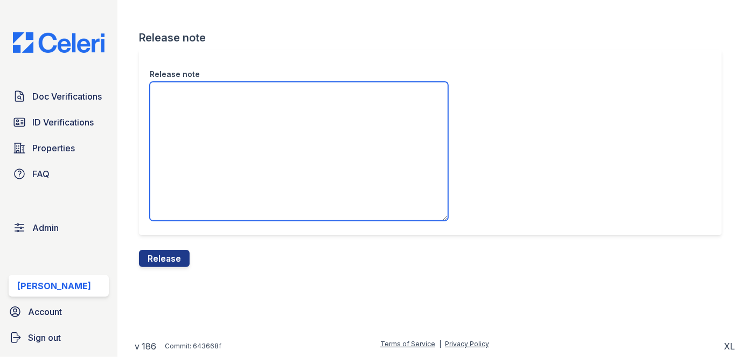
click at [186, 129] on textarea "Release note" at bounding box center [299, 151] width 298 height 139
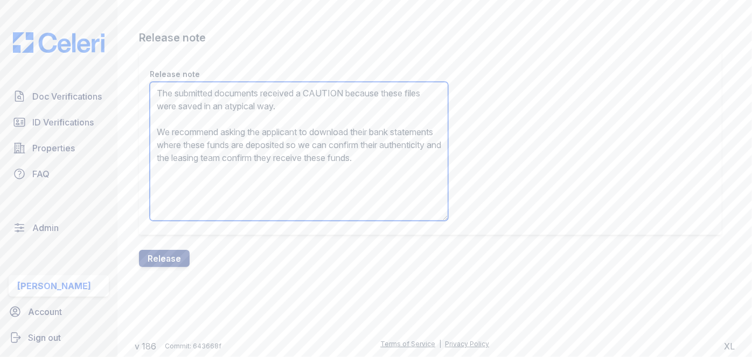
click at [191, 142] on textarea "The submitted documents received a CAUTION because these files were saved in an…" at bounding box center [299, 151] width 298 height 139
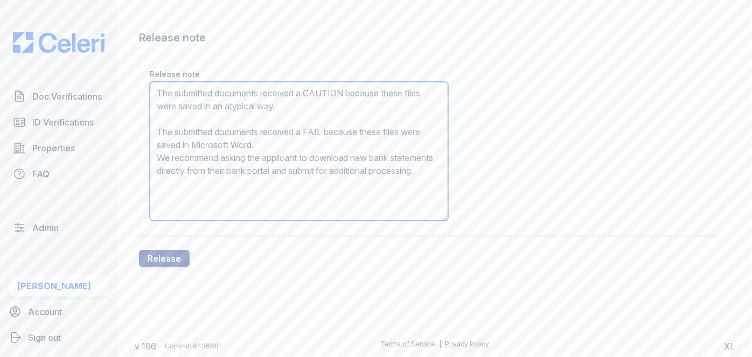
click at [191, 142] on textarea "The submitted documents received a CAUTION because these files were saved in an…" at bounding box center [299, 151] width 298 height 139
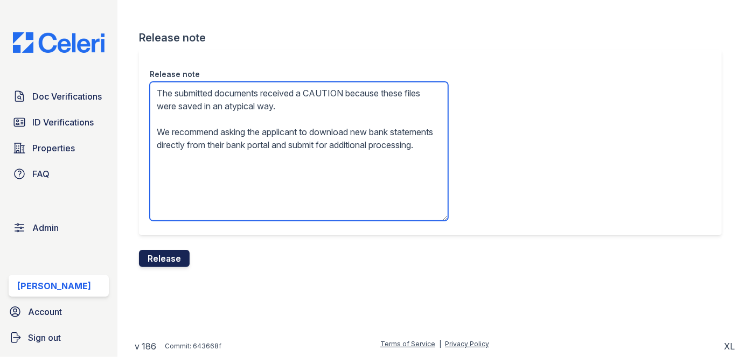
type textarea "The submitted documents received a CAUTION because these files were saved in an…"
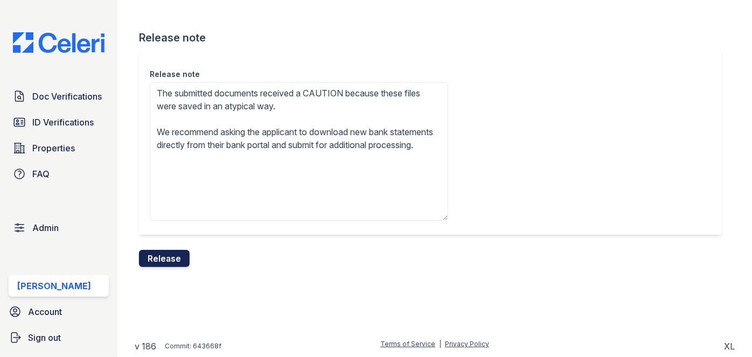
click at [173, 254] on button "Release" at bounding box center [164, 258] width 51 height 17
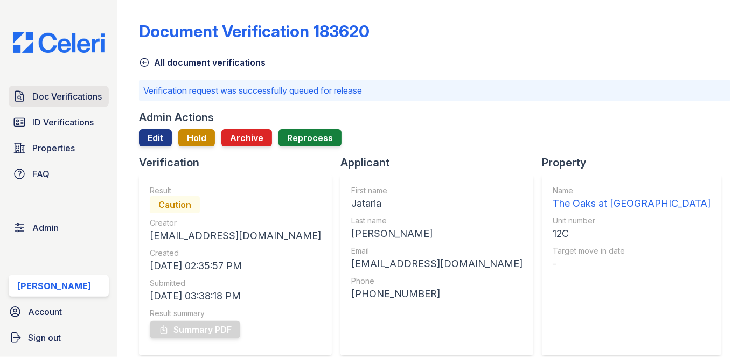
click at [87, 91] on span "Doc Verifications" at bounding box center [66, 96] width 69 height 13
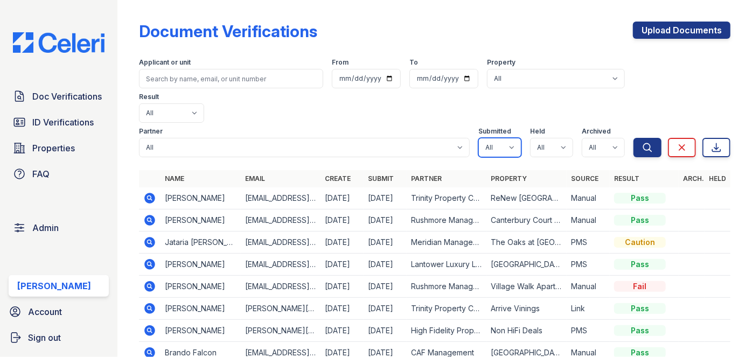
drag, startPoint x: 503, startPoint y: 112, endPoint x: 495, endPoint y: 121, distance: 11.9
click at [503, 138] on select "All true false" at bounding box center [499, 147] width 43 height 19
select select "true"
click at [478, 138] on select "All true false" at bounding box center [499, 147] width 43 height 19
click at [543, 138] on select "All true false" at bounding box center [551, 147] width 43 height 19
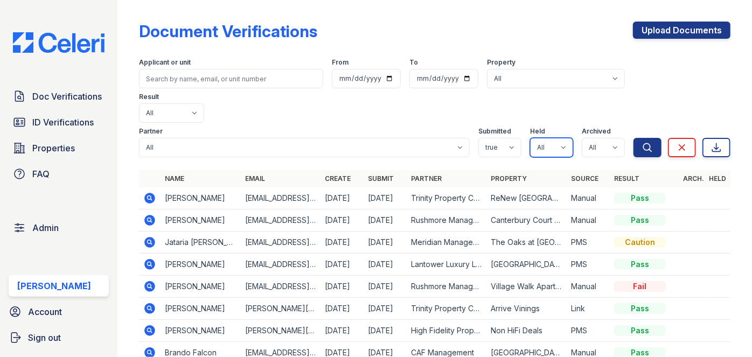
select select "true"
click at [530, 138] on select "All true false" at bounding box center [551, 147] width 43 height 19
drag, startPoint x: 600, startPoint y: 109, endPoint x: 599, endPoint y: 120, distance: 10.8
click at [600, 138] on select "All true false" at bounding box center [603, 147] width 43 height 19
select select "false"
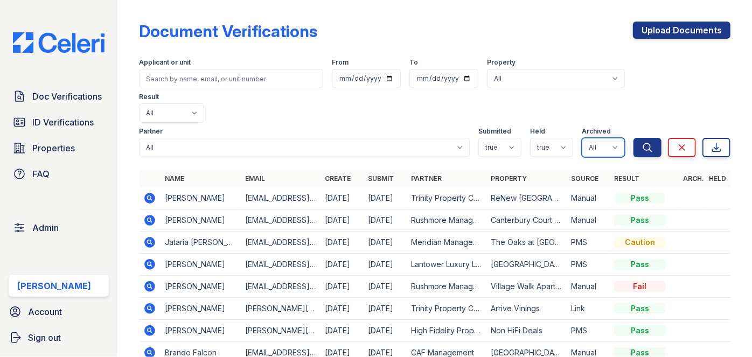
click at [582, 138] on select "All true false" at bounding box center [603, 147] width 43 height 19
click at [634, 138] on button "Search" at bounding box center [648, 147] width 28 height 19
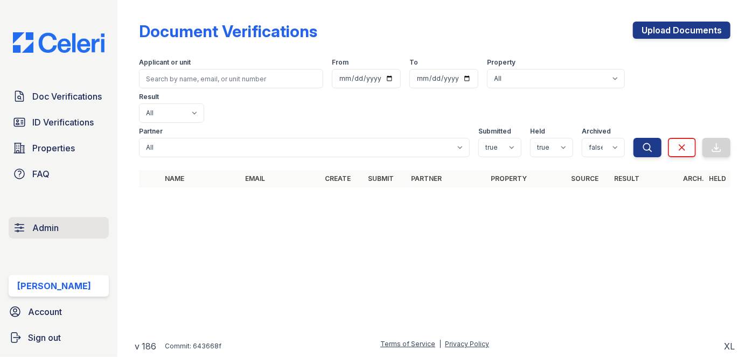
click at [51, 227] on span "Admin" at bounding box center [45, 227] width 26 height 13
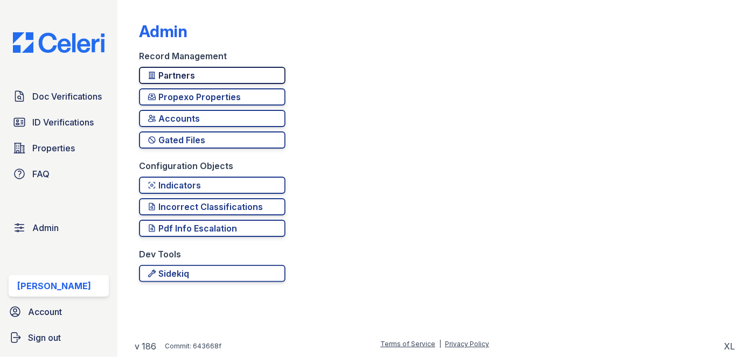
click at [204, 78] on div "Partners" at bounding box center [212, 75] width 129 height 13
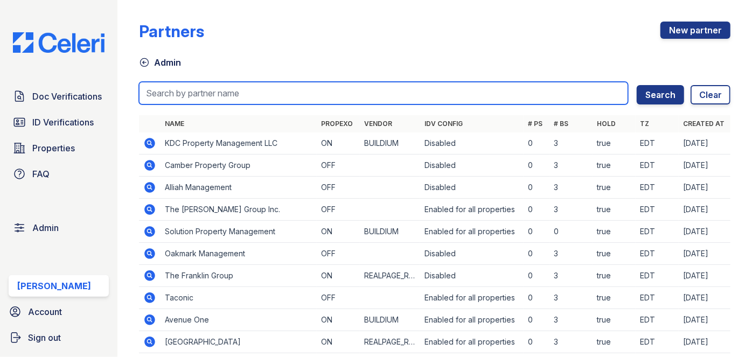
click at [304, 88] on input "search" at bounding box center [383, 93] width 489 height 23
type input "atlanta"
click at [637, 85] on button "Search" at bounding box center [660, 94] width 47 height 19
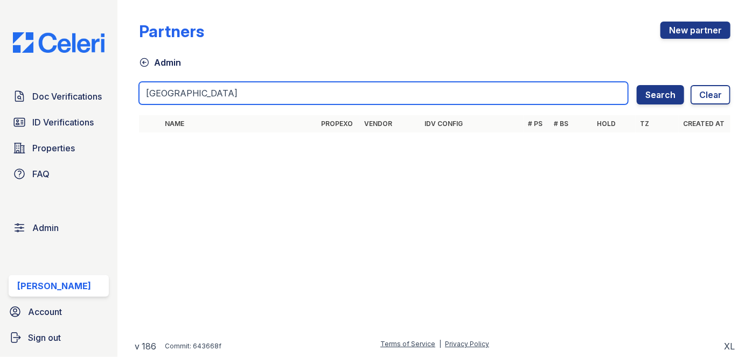
click at [292, 101] on input "atlanta" at bounding box center [383, 93] width 489 height 23
type input "atlantarmg"
click at [637, 85] on button "Search" at bounding box center [660, 94] width 47 height 19
click at [184, 94] on input "atlantarmg" at bounding box center [383, 93] width 489 height 23
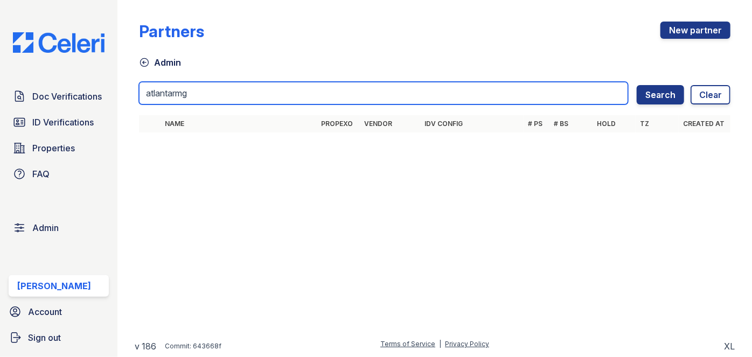
click at [184, 94] on input "atlantarmg" at bounding box center [383, 93] width 489 height 23
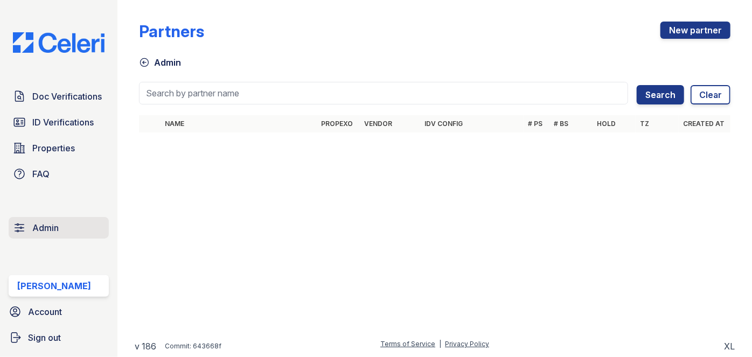
click at [43, 231] on span "Admin" at bounding box center [45, 227] width 26 height 13
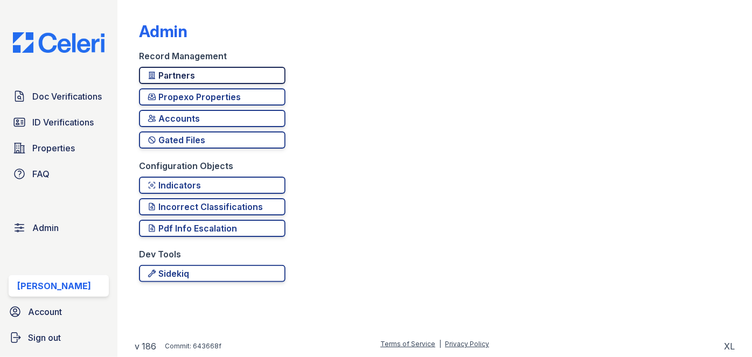
click at [199, 73] on div "Partners" at bounding box center [212, 75] width 129 height 13
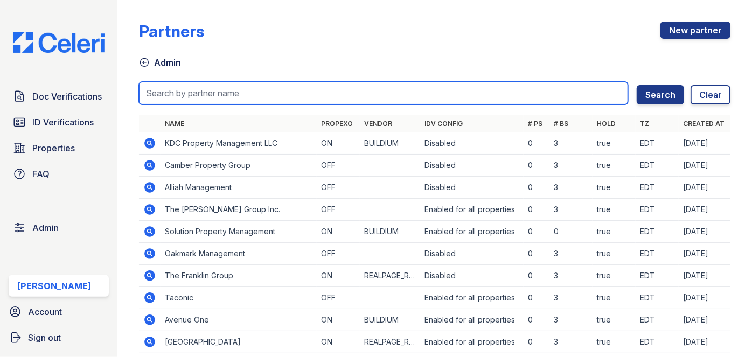
click at [192, 94] on input "search" at bounding box center [383, 93] width 489 height 23
type input "rmg"
click at [637, 85] on button "Search" at bounding box center [660, 94] width 47 height 19
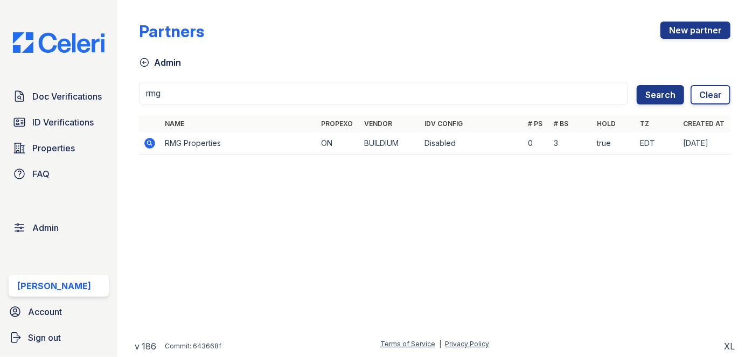
click at [149, 145] on icon at bounding box center [150, 143] width 11 height 11
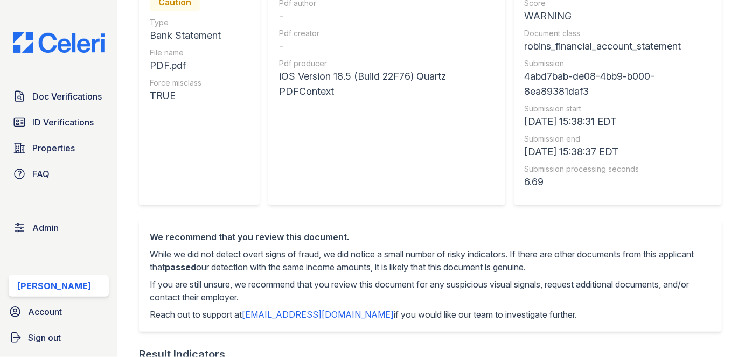
scroll to position [48, 0]
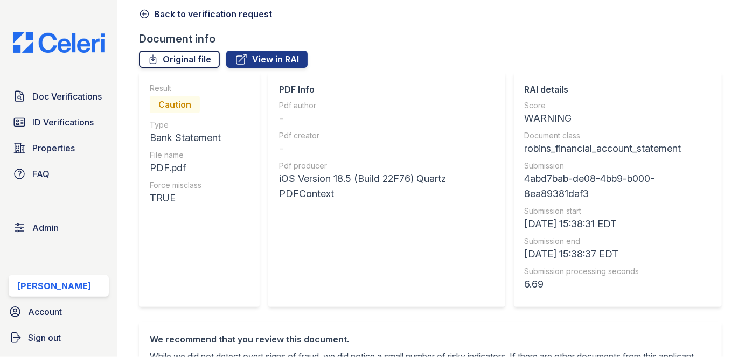
click at [175, 66] on link "Original file" at bounding box center [179, 59] width 81 height 17
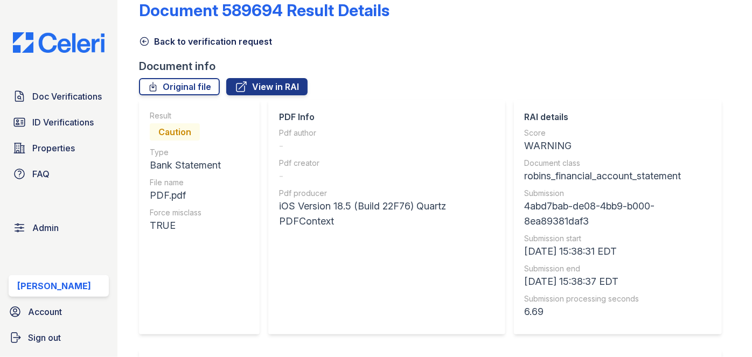
scroll to position [0, 0]
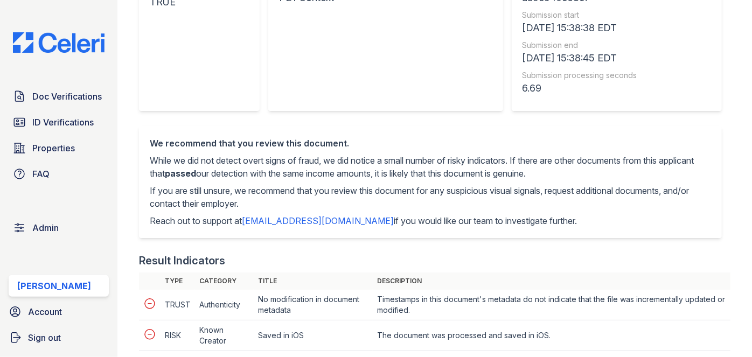
scroll to position [490, 0]
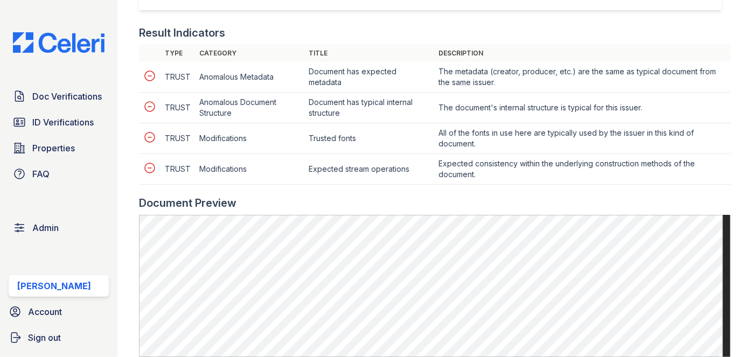
scroll to position [441, 0]
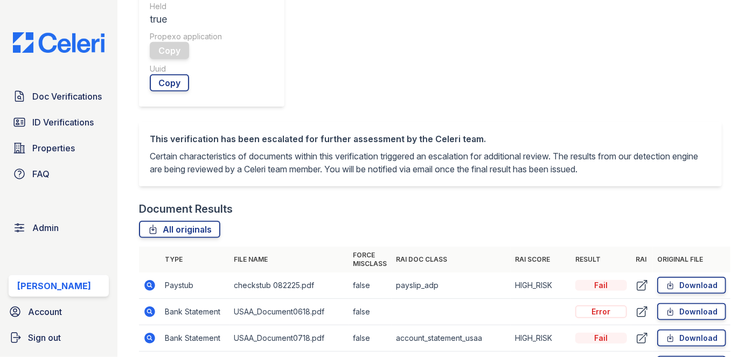
scroll to position [490, 0]
click at [688, 304] on link "Download" at bounding box center [691, 312] width 69 height 17
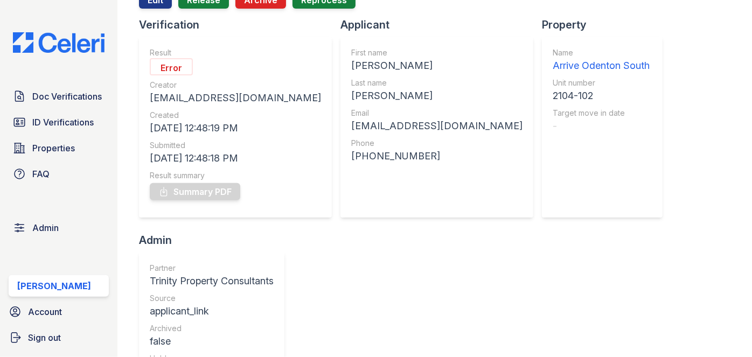
scroll to position [48, 0]
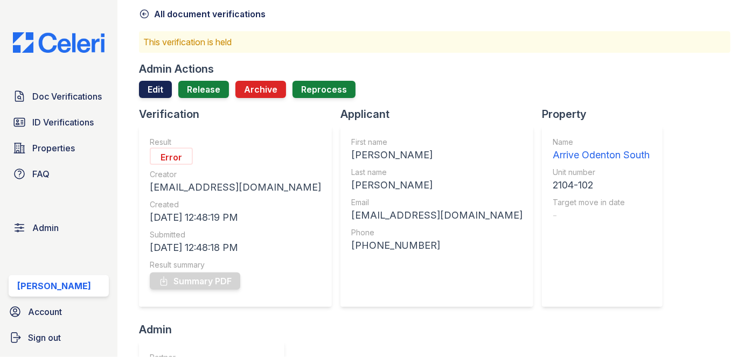
click at [154, 84] on link "Edit" at bounding box center [155, 89] width 33 height 17
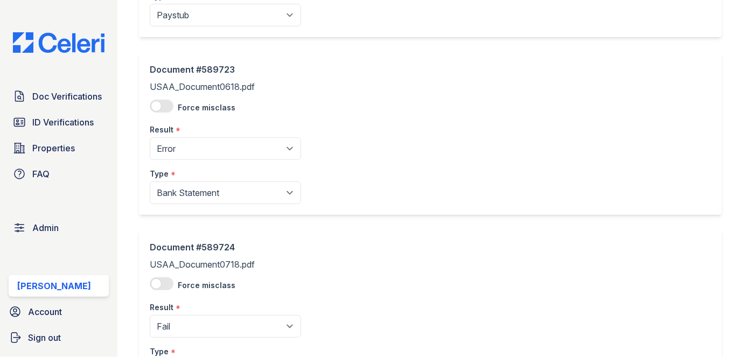
scroll to position [245, 0]
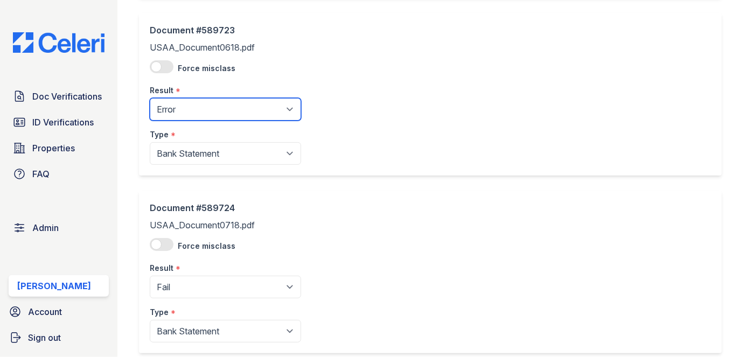
click at [184, 102] on select "Pending Sent Started Processing Pass Fail Caution Error N/A" at bounding box center [225, 109] width 151 height 23
select select "fail"
click at [150, 98] on select "Pending Sent Started Processing Pass Fail Caution Error N/A" at bounding box center [225, 109] width 151 height 23
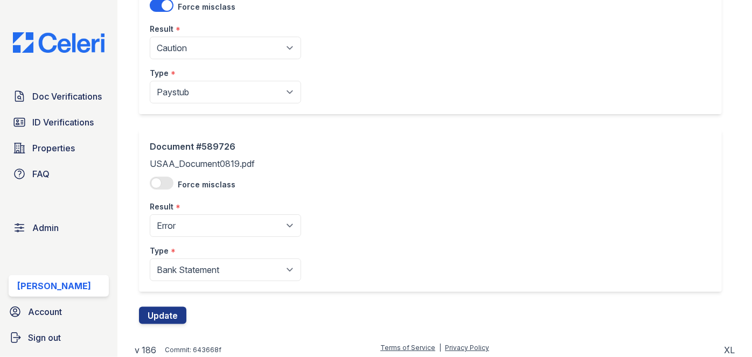
scroll to position [664, 0]
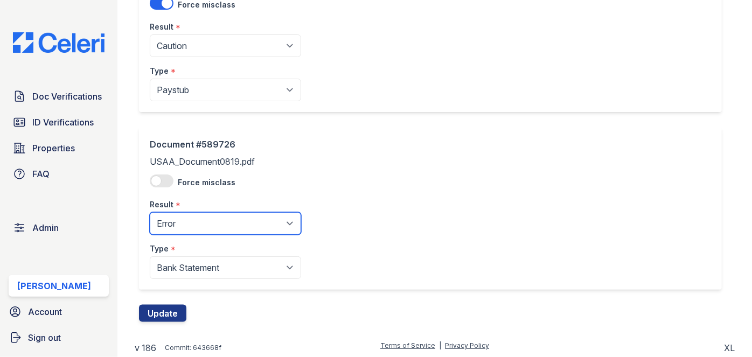
click at [197, 223] on select "Pending Sent Started Processing Pass Fail Caution Error N/A" at bounding box center [225, 223] width 151 height 23
select select "fail"
click at [150, 212] on select "Pending Sent Started Processing Pass Fail Caution Error N/A" at bounding box center [225, 223] width 151 height 23
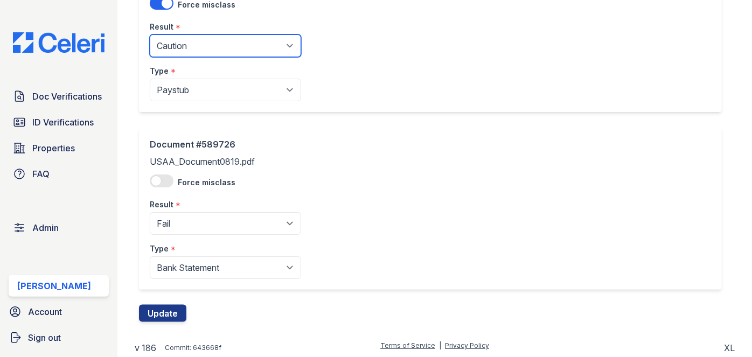
drag, startPoint x: 192, startPoint y: 48, endPoint x: 188, endPoint y: 53, distance: 6.5
click at [192, 48] on select "Pending Sent Started Processing Pass Fail Caution Error N/A" at bounding box center [225, 45] width 151 height 23
select select "fail"
click at [150, 34] on select "Pending Sent Started Processing Pass Fail Caution Error N/A" at bounding box center [225, 45] width 151 height 23
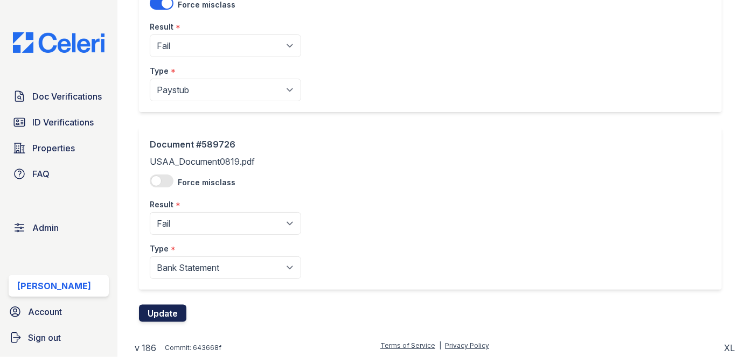
click at [176, 307] on button "Update" at bounding box center [162, 313] width 47 height 17
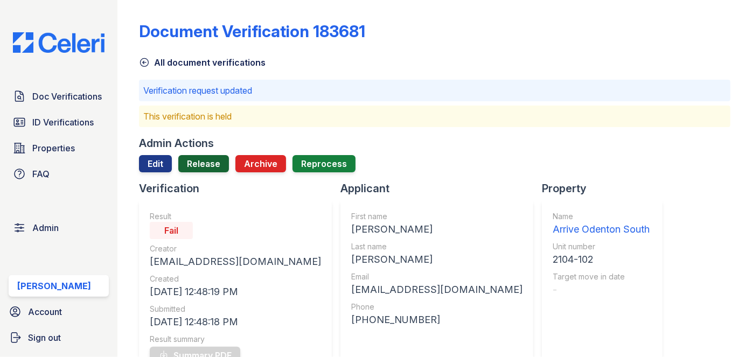
click at [208, 166] on link "Release" at bounding box center [203, 163] width 51 height 17
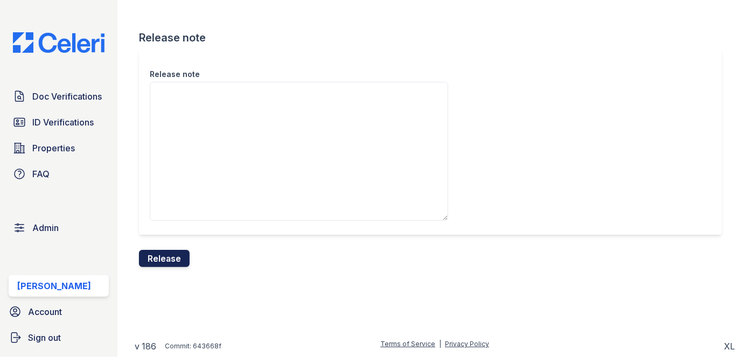
click at [186, 261] on button "Release" at bounding box center [164, 258] width 51 height 17
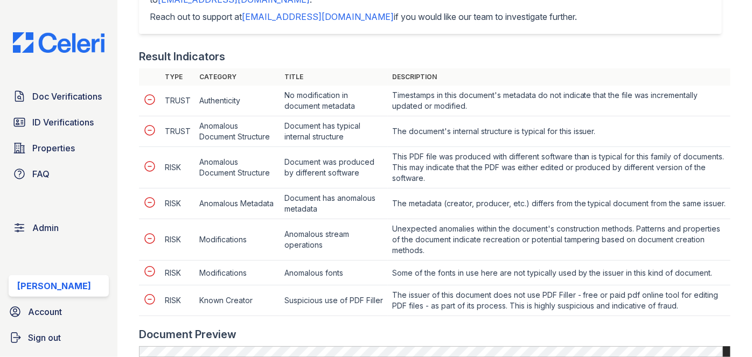
scroll to position [392, 0]
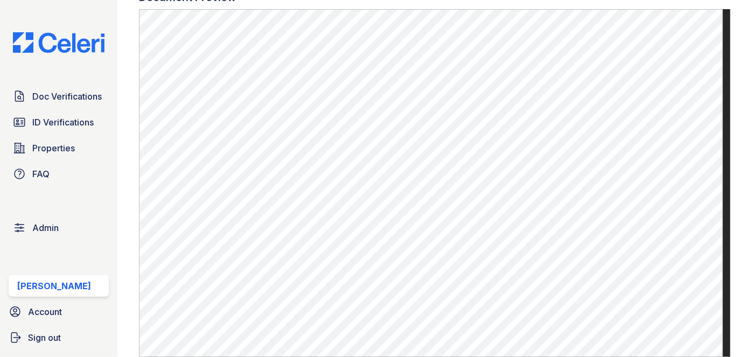
scroll to position [832, 0]
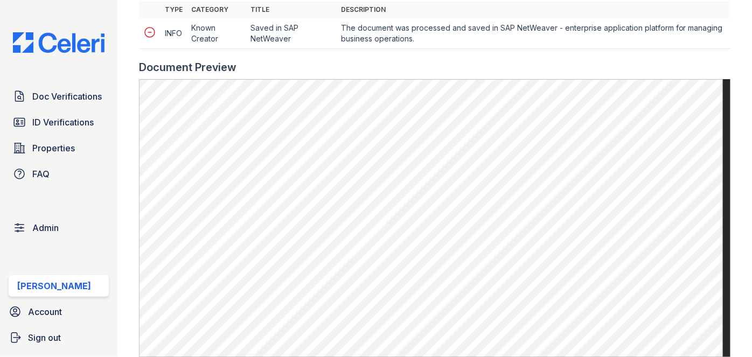
scroll to position [539, 0]
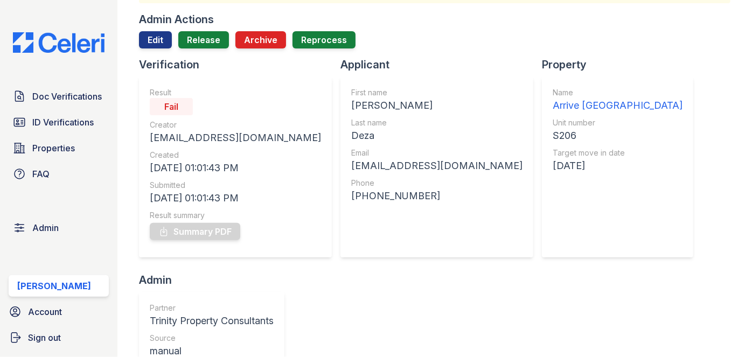
scroll to position [98, 0]
click at [151, 41] on link "Edit" at bounding box center [155, 40] width 33 height 17
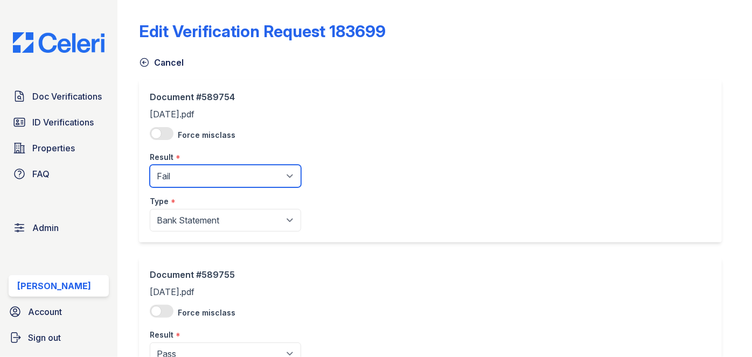
click at [175, 177] on select "Pending Sent Started Processing Pass Fail Caution Error N/A" at bounding box center [225, 176] width 151 height 23
select select "pass"
click at [150, 165] on select "Pending Sent Started Processing Pass Fail Caution Error N/A" at bounding box center [225, 176] width 151 height 23
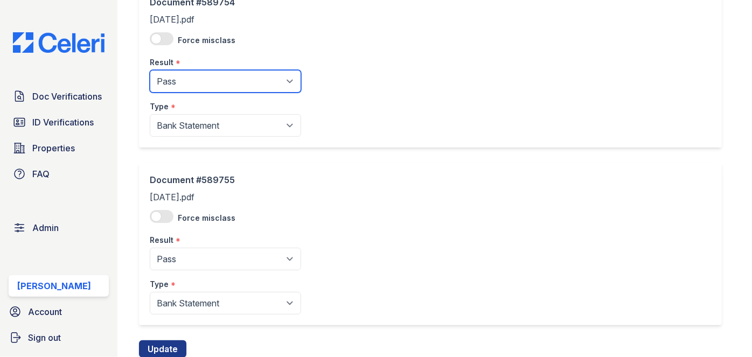
scroll to position [131, 0]
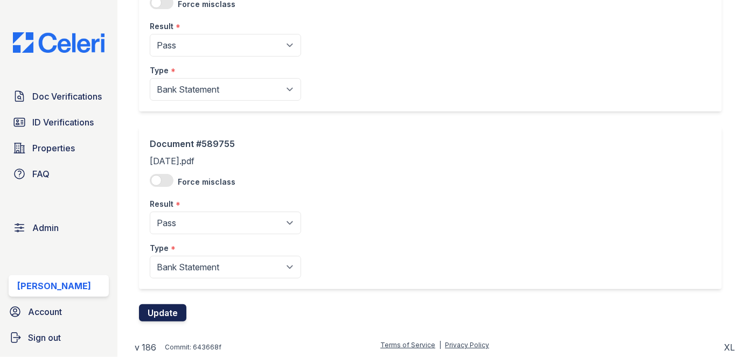
click at [181, 306] on button "Update" at bounding box center [162, 312] width 47 height 17
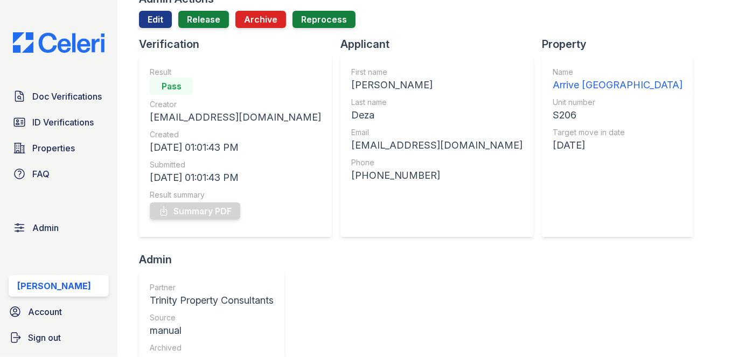
scroll to position [48, 0]
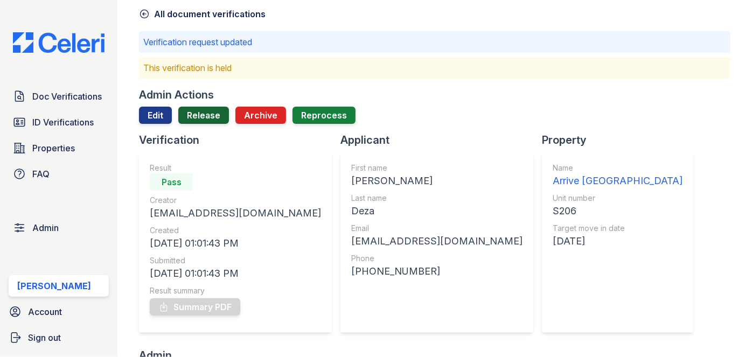
click at [205, 108] on link "Release" at bounding box center [203, 115] width 51 height 17
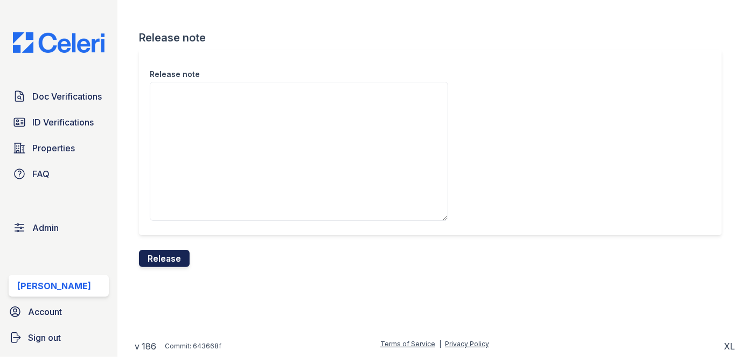
click at [169, 260] on button "Release" at bounding box center [164, 258] width 51 height 17
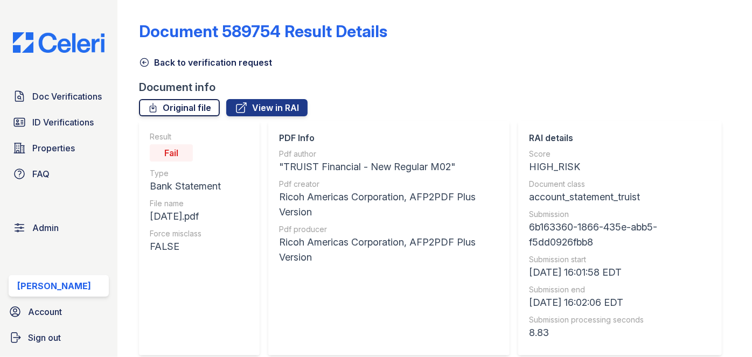
click at [204, 101] on link "Original file" at bounding box center [179, 107] width 81 height 17
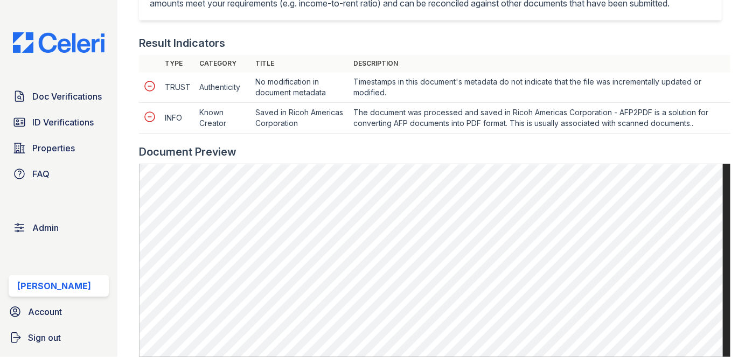
scroll to position [490, 0]
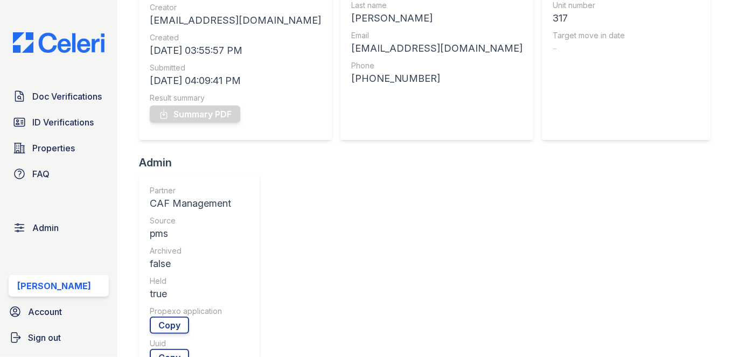
scroll to position [48, 0]
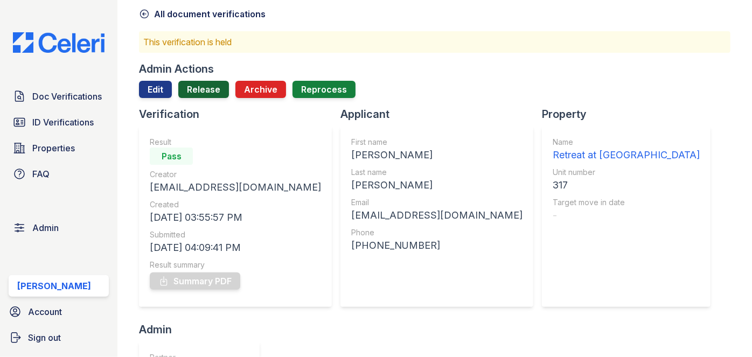
click at [213, 88] on link "Release" at bounding box center [203, 89] width 51 height 17
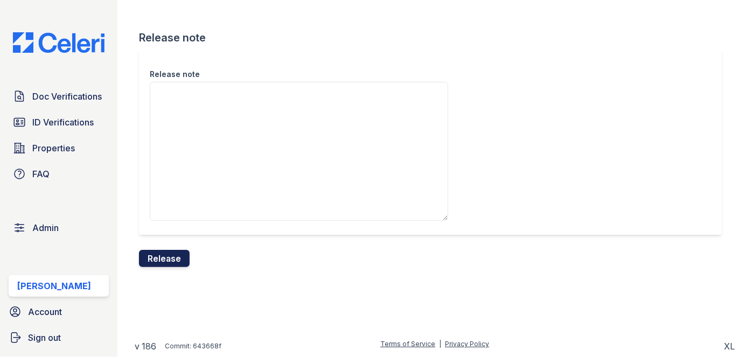
click at [178, 260] on button "Release" at bounding box center [164, 258] width 51 height 17
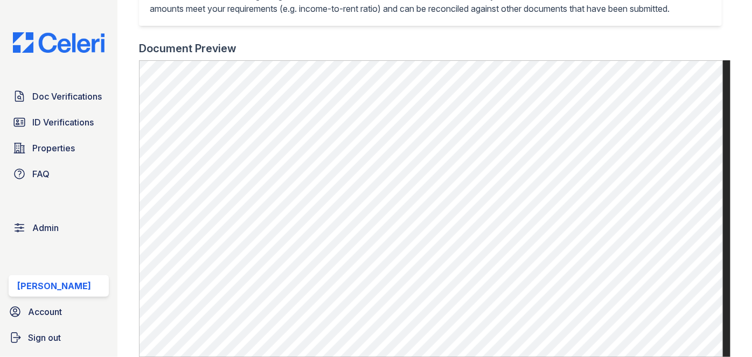
scroll to position [490, 0]
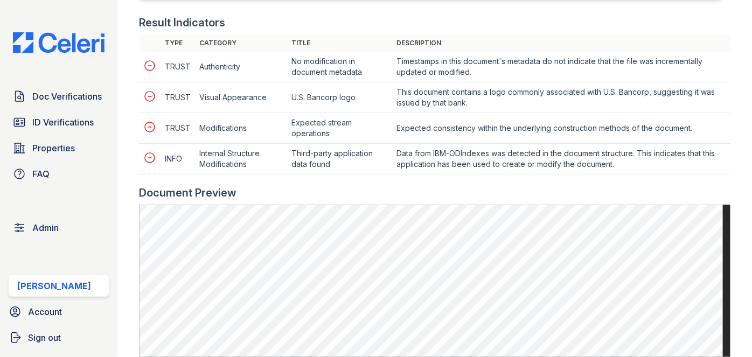
scroll to position [490, 0]
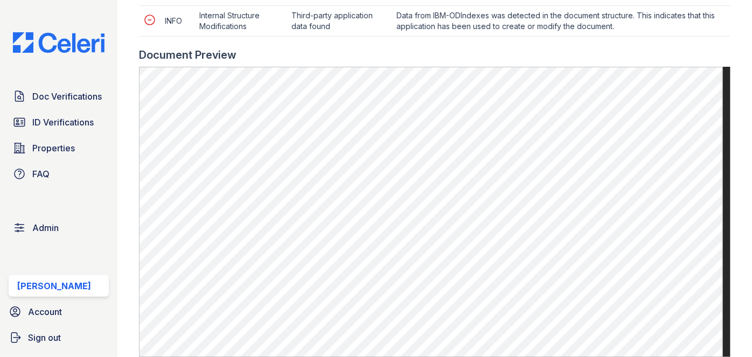
scroll to position [587, 0]
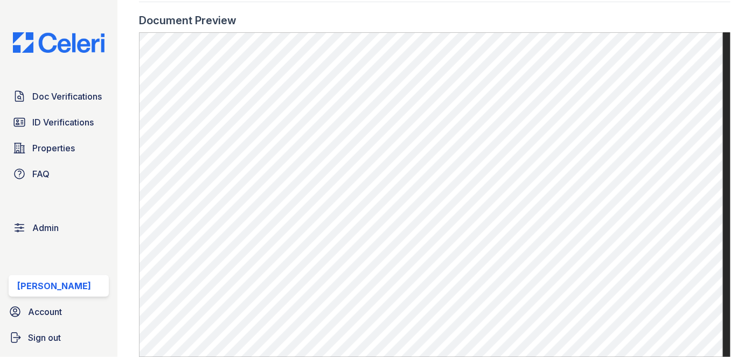
scroll to position [636, 0]
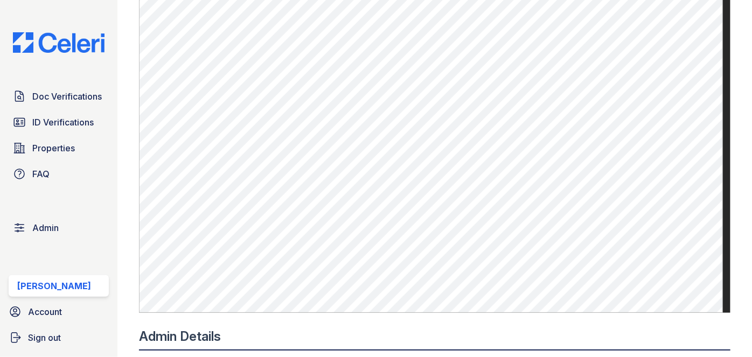
scroll to position [392, 0]
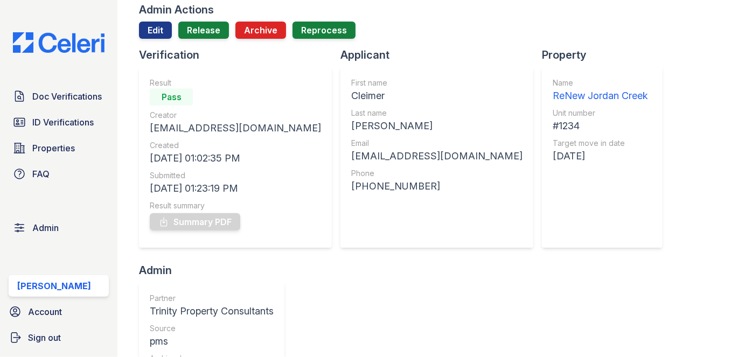
scroll to position [48, 0]
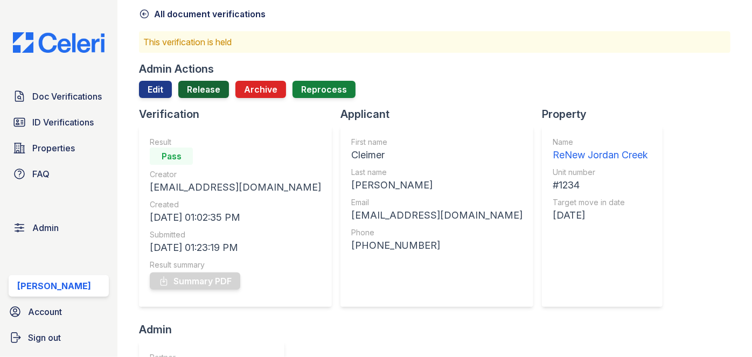
click at [211, 95] on link "Release" at bounding box center [203, 89] width 51 height 17
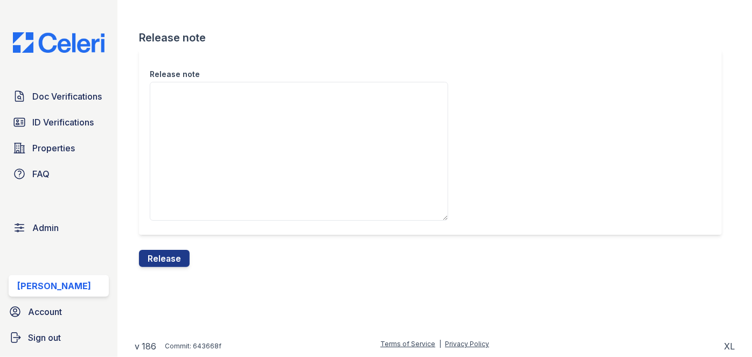
click at [176, 269] on div "Release note Release note Release" at bounding box center [435, 142] width 600 height 284
drag, startPoint x: 179, startPoint y: 258, endPoint x: 422, endPoint y: 54, distance: 316.3
click at [179, 257] on button "Release" at bounding box center [164, 258] width 51 height 17
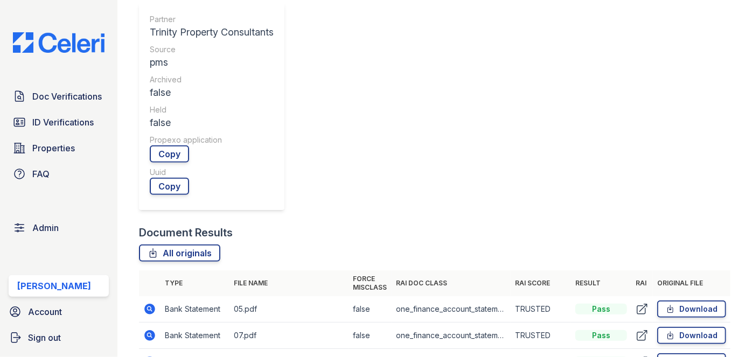
scroll to position [441, 0]
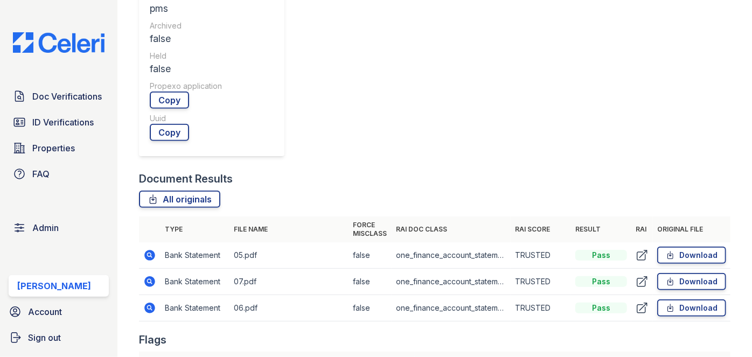
click at [150, 254] on icon at bounding box center [149, 254] width 3 height 3
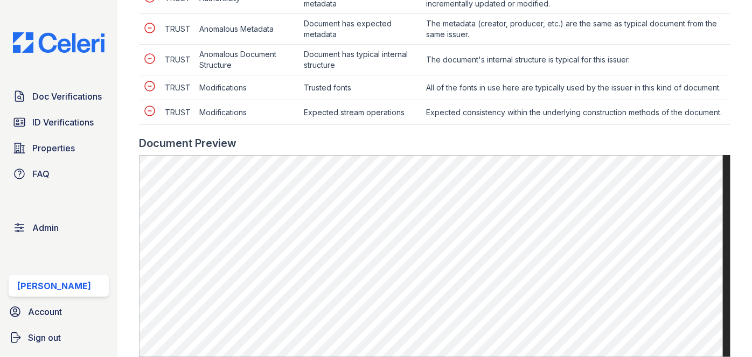
scroll to position [490, 0]
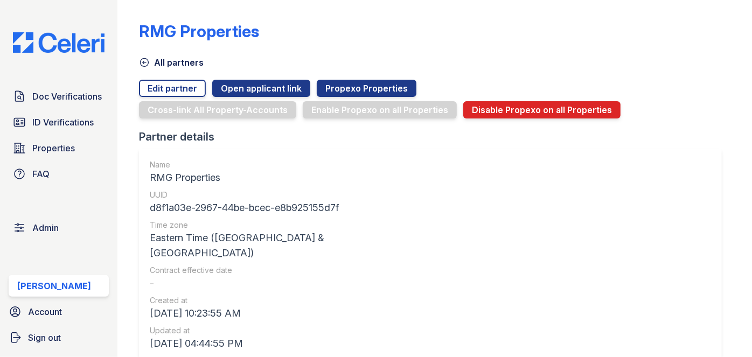
click at [142, 58] on icon at bounding box center [144, 62] width 11 height 11
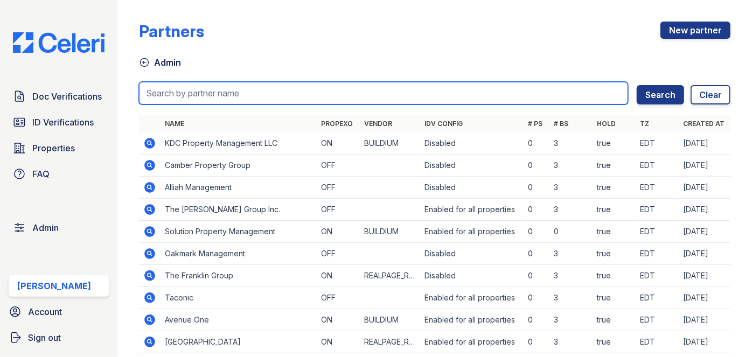
click at [173, 84] on input "search" at bounding box center [383, 93] width 489 height 23
type input "trinity"
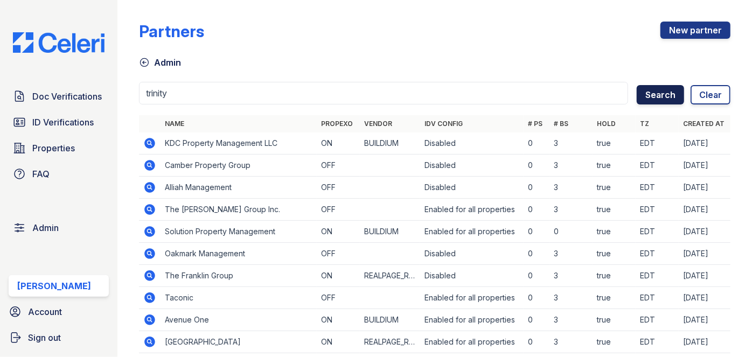
click at [663, 93] on button "Search" at bounding box center [660, 94] width 47 height 19
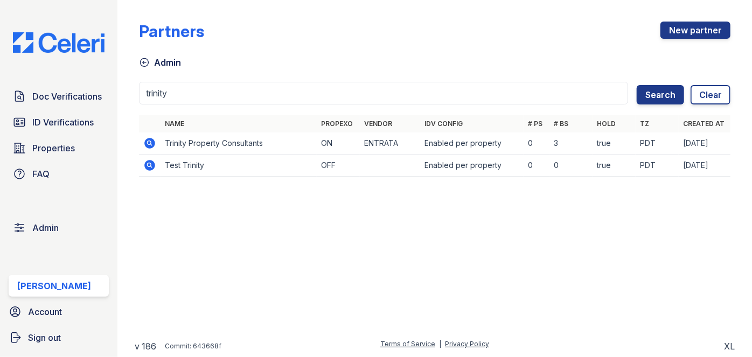
click at [145, 140] on icon at bounding box center [149, 143] width 13 height 13
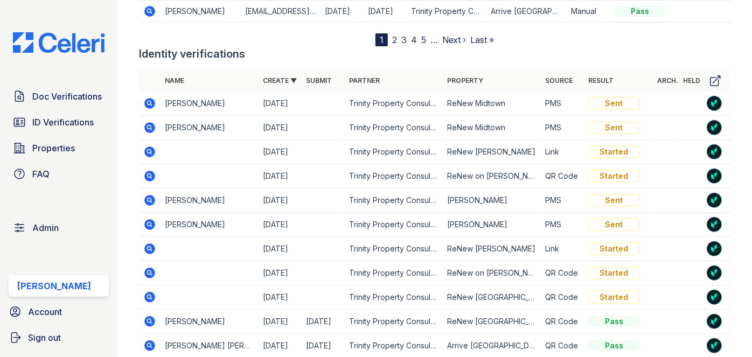
scroll to position [2194, 0]
